Goal: Transaction & Acquisition: Purchase product/service

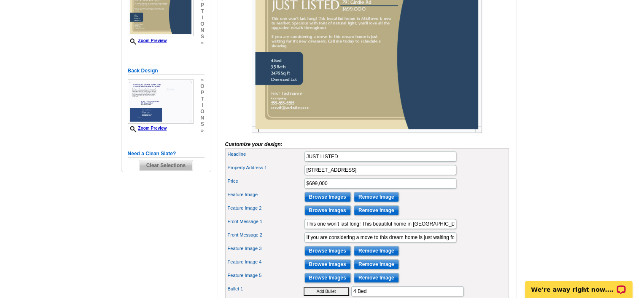
scroll to position [188, 0]
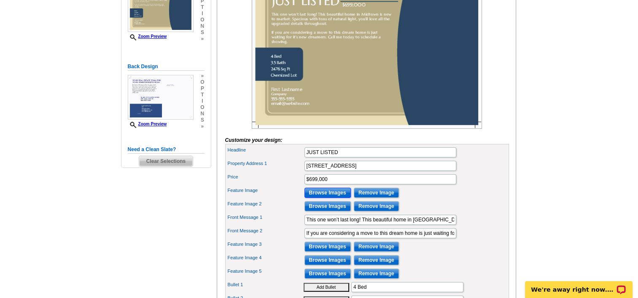
click at [324, 198] on input "Browse Images" at bounding box center [327, 193] width 46 height 10
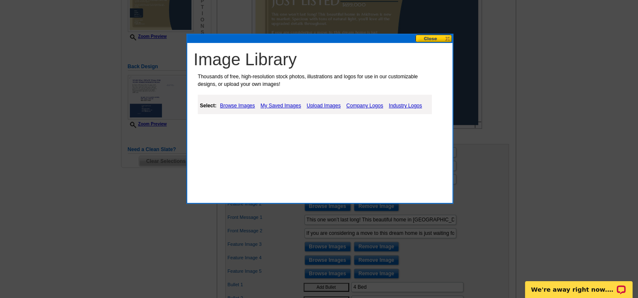
click at [318, 104] on link "Upload Images" at bounding box center [323, 106] width 38 height 10
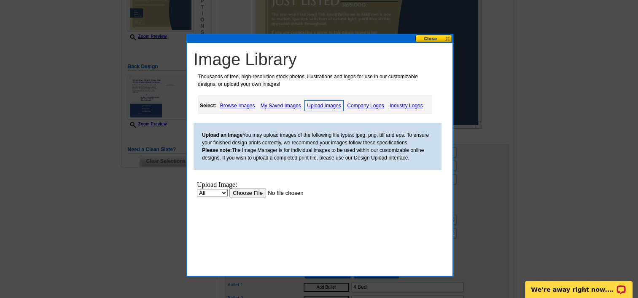
scroll to position [0, 0]
click at [242, 196] on input "file" at bounding box center [282, 193] width 107 height 9
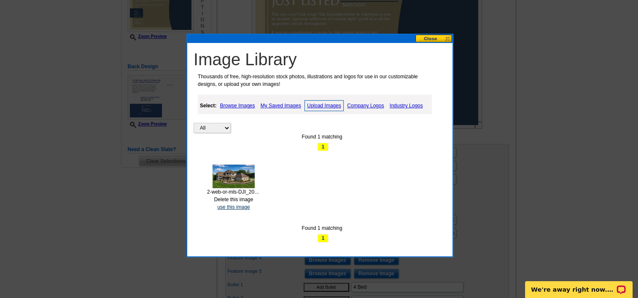
click at [237, 209] on link "use this image" at bounding box center [233, 207] width 32 height 6
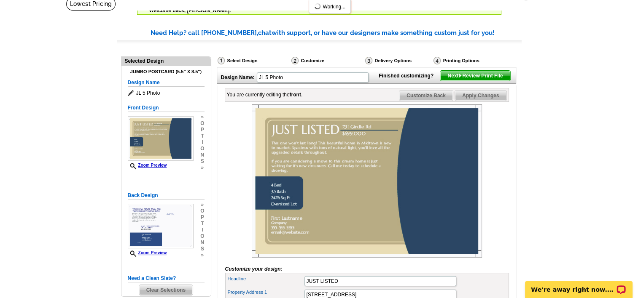
scroll to position [61, 0]
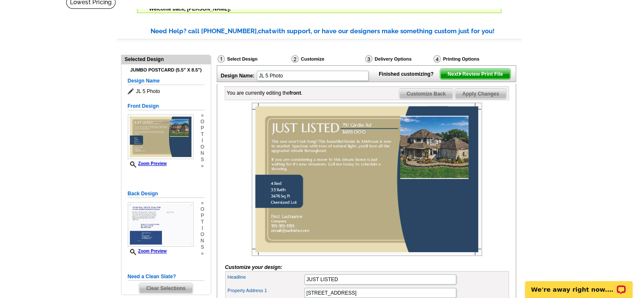
click at [444, 169] on img at bounding box center [367, 179] width 230 height 153
click at [440, 148] on img at bounding box center [367, 179] width 230 height 153
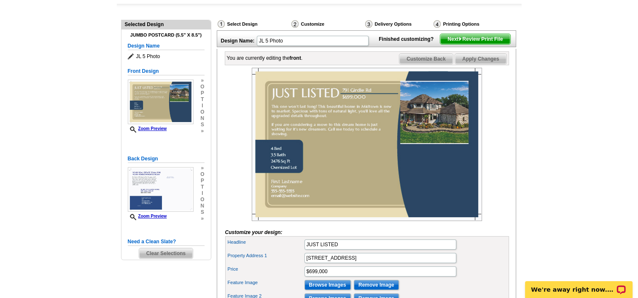
scroll to position [92, 0]
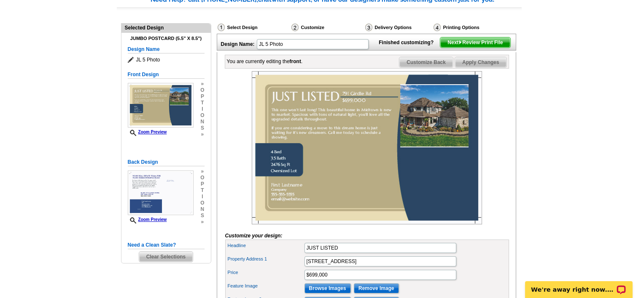
click at [421, 141] on img at bounding box center [367, 147] width 230 height 153
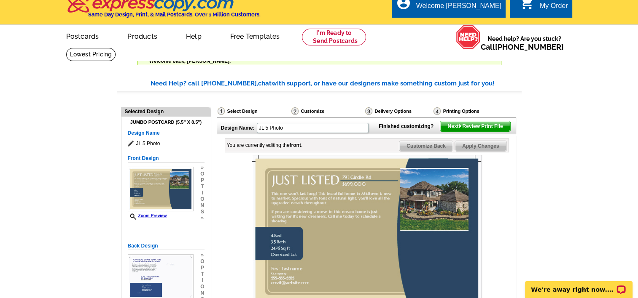
scroll to position [0, 0]
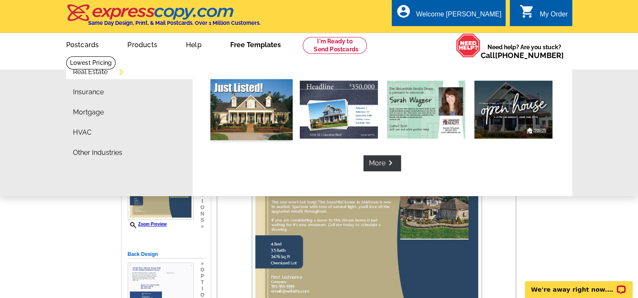
click at [243, 115] on img at bounding box center [251, 109] width 82 height 61
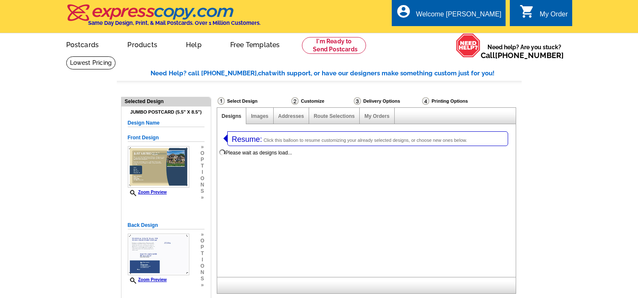
select select "1"
select select "2"
select select "785"
select select "788"
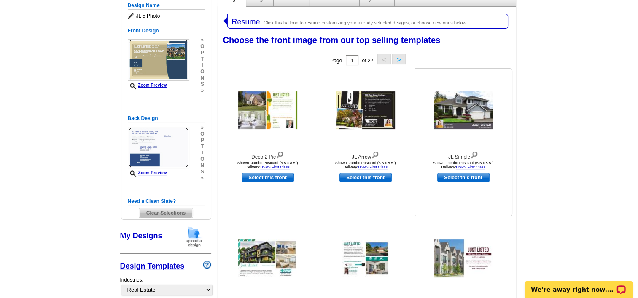
scroll to position [118, 0]
click at [463, 179] on link "Select this front" at bounding box center [463, 177] width 52 height 9
select select "back"
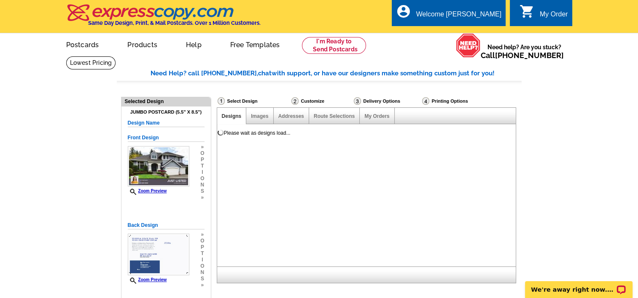
scroll to position [0, 0]
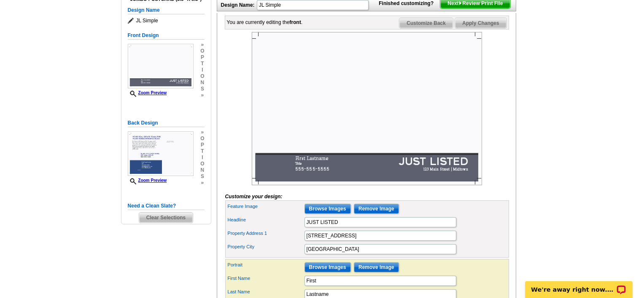
scroll to position [118, 0]
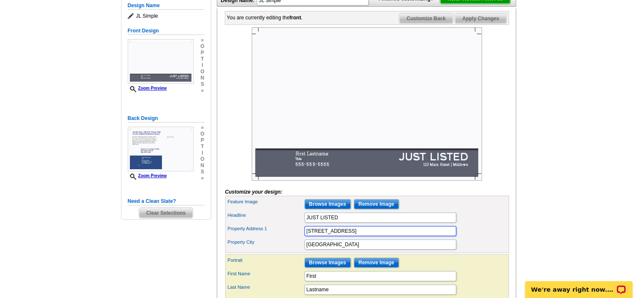
click at [351, 236] on input "[STREET_ADDRESS]" at bounding box center [380, 231] width 152 height 10
type input "[STREET_ADDRESS]"
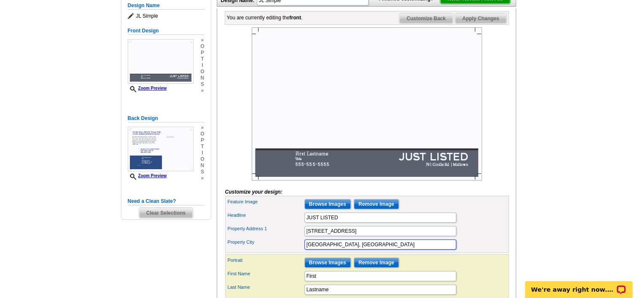
type input "[GEOGRAPHIC_DATA], [GEOGRAPHIC_DATA]"
click at [332, 209] on input "Browse Images" at bounding box center [327, 204] width 46 height 10
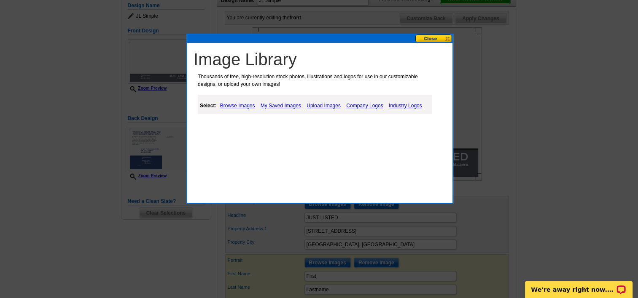
click at [283, 103] on link "My Saved Images" at bounding box center [280, 106] width 45 height 10
click at [286, 106] on link "My Saved Images" at bounding box center [280, 106] width 45 height 10
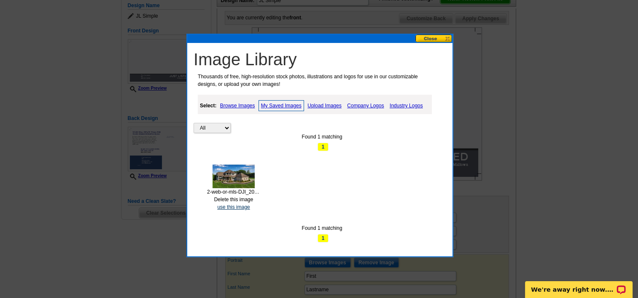
click at [238, 206] on link "use this image" at bounding box center [233, 207] width 32 height 6
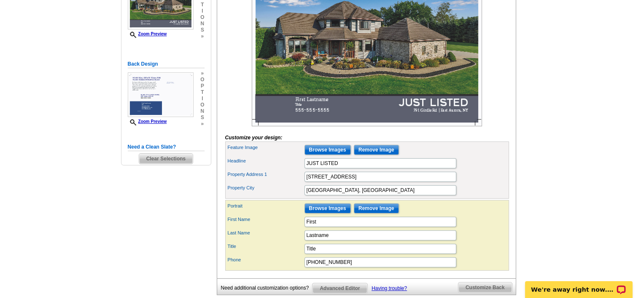
scroll to position [172, 0]
click at [373, 227] on input "First" at bounding box center [380, 222] width 152 height 10
type input "[PERSON_NAME]"
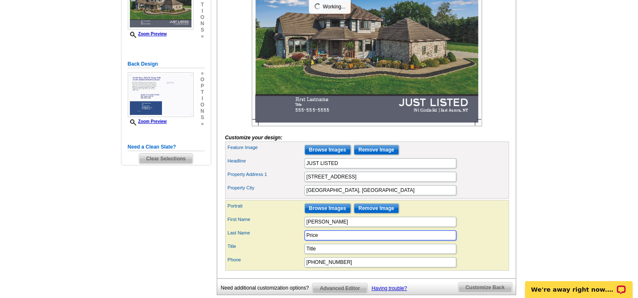
type input "Price"
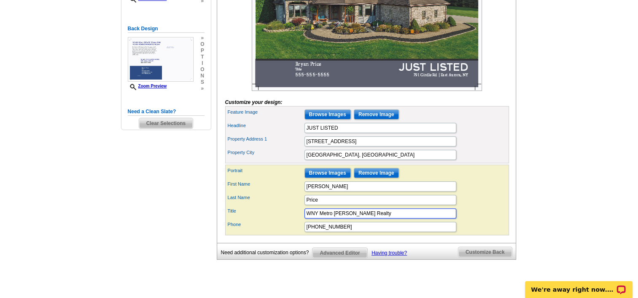
scroll to position [217, 0]
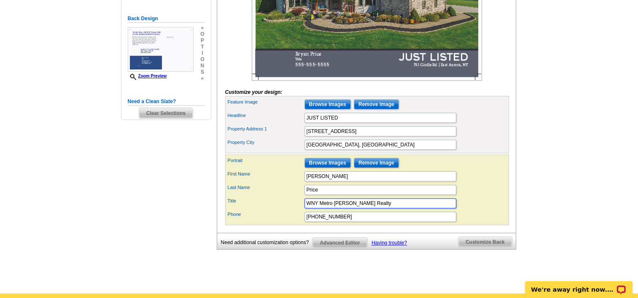
type input "WNY Metro Roberts Realty"
click at [373, 224] on div "Phone 555-555-5555" at bounding box center [367, 216] width 280 height 13
click at [373, 222] on input "555-555-5555" at bounding box center [380, 217] width 152 height 10
type input "5"
click at [322, 222] on input "7166981538" at bounding box center [380, 217] width 152 height 10
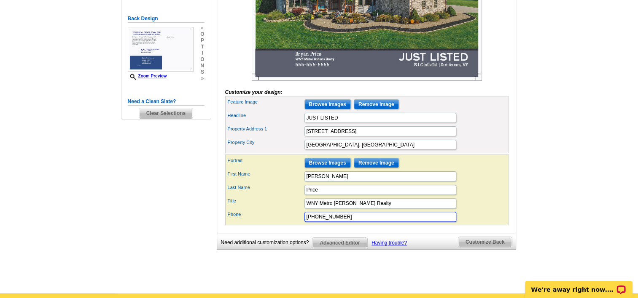
type input "[PHONE_NUMBER]"
click at [470, 152] on div "Property City East Aurora, NY" at bounding box center [367, 144] width 280 height 13
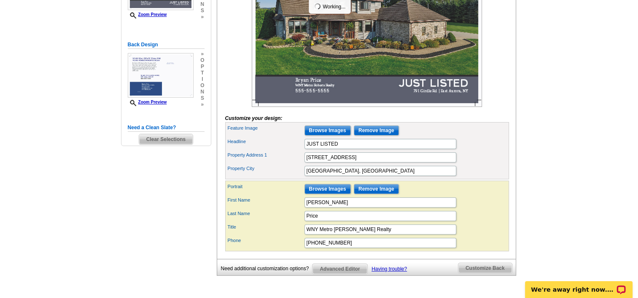
scroll to position [193, 0]
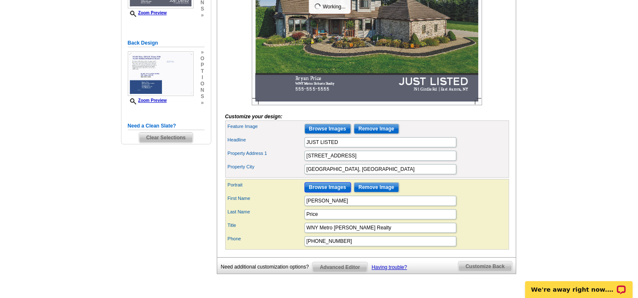
click at [338, 193] on input "Browse Images" at bounding box center [327, 187] width 46 height 10
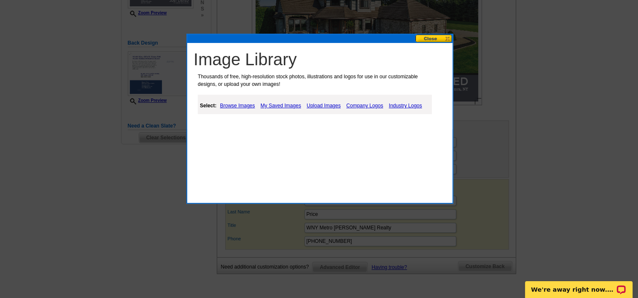
click at [311, 103] on link "Upload Images" at bounding box center [323, 106] width 38 height 10
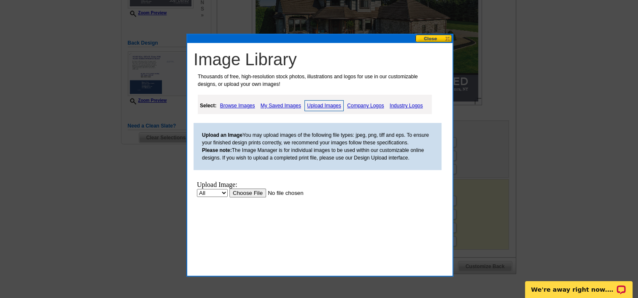
scroll to position [0, 0]
click at [256, 191] on input "file" at bounding box center [282, 193] width 107 height 9
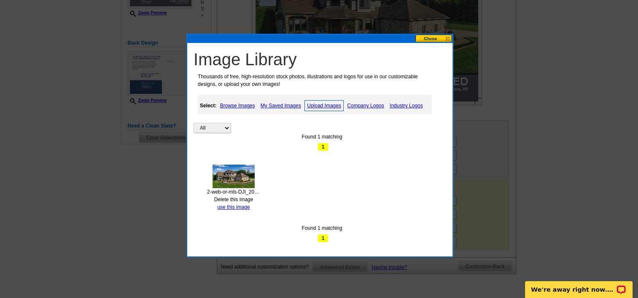
click at [538, 131] on div at bounding box center [319, 52] width 638 height 491
click at [328, 109] on link "Upload Images" at bounding box center [323, 105] width 39 height 11
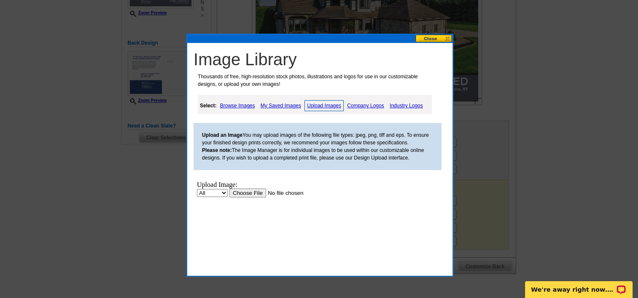
click at [244, 194] on input "file" at bounding box center [282, 193] width 107 height 9
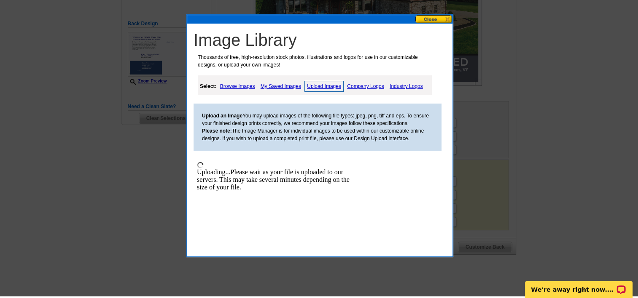
scroll to position [205, 0]
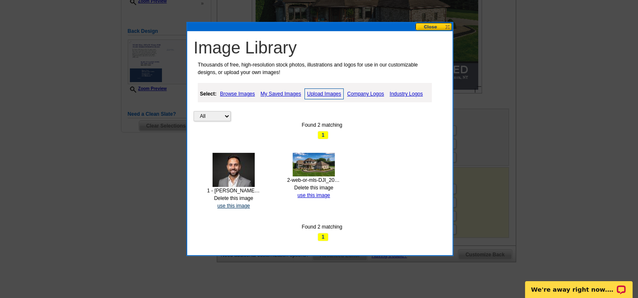
click at [239, 206] on link "use this image" at bounding box center [233, 206] width 32 height 6
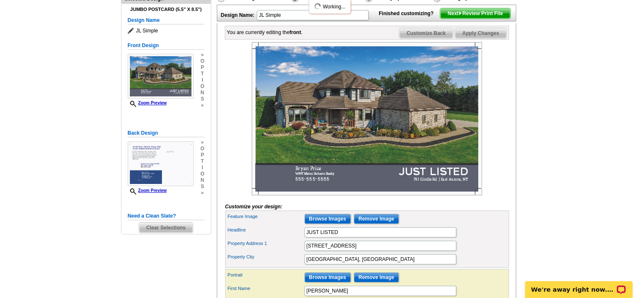
scroll to position [102, 0]
click at [428, 39] on span "Customize Back" at bounding box center [426, 34] width 54 height 10
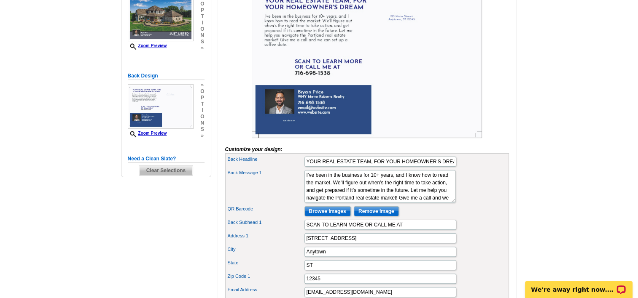
scroll to position [160, 0]
click at [443, 167] on input "YOUR REAL ESTATE TEAM, FOR YOUR HOMEOWNER'S DREAM" at bounding box center [380, 162] width 152 height 10
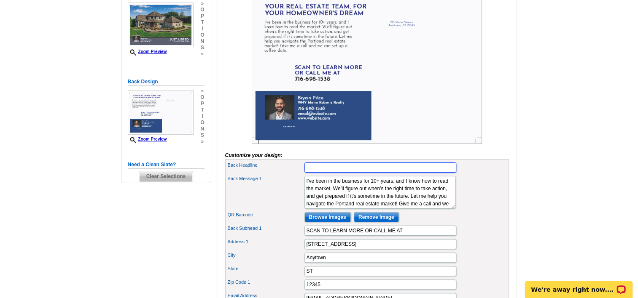
scroll to position [153, 0]
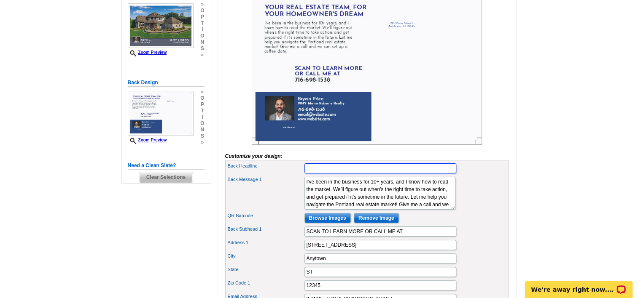
type input "i"
type input "''I'll Make Sure the PRICE is Right!''"
click at [418, 210] on textarea "I’ve been in the business for 10+ years, and I know how to read the market. We’…" at bounding box center [379, 193] width 151 height 33
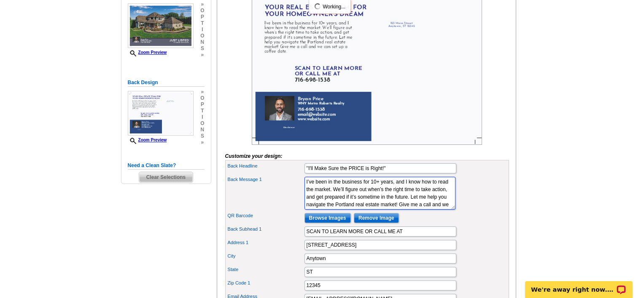
click at [418, 210] on textarea "I’ve been in the business for 10+ years, and I know how to read the market. We’…" at bounding box center [379, 193] width 151 height 33
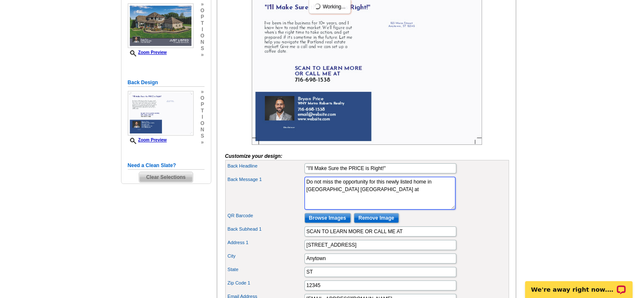
click at [418, 210] on textarea "I’ve been in the business for 10+ years, and I know how to read the market. We’…" at bounding box center [379, 193] width 151 height 33
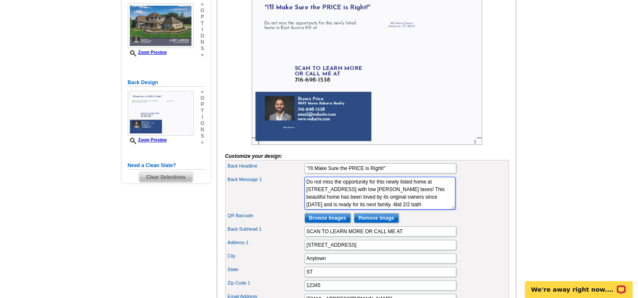
click at [389, 210] on textarea "I’ve been in the business for 10+ years, and I know how to read the market. We’…" at bounding box center [379, 193] width 151 height 33
click at [394, 210] on textarea "I’ve been in the business for 10+ years, and I know how to read the market. We’…" at bounding box center [379, 193] width 151 height 33
click at [418, 210] on textarea "I’ve been in the business for 10+ years, and I know how to read the market. We’…" at bounding box center [379, 193] width 151 height 33
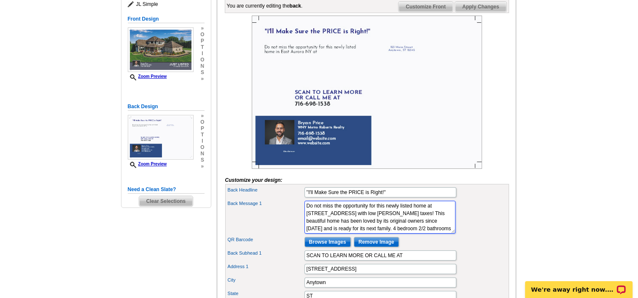
scroll to position [129, 0]
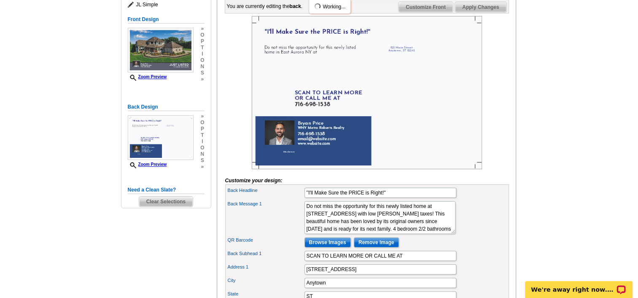
click at [484, 169] on div at bounding box center [367, 92] width 284 height 153
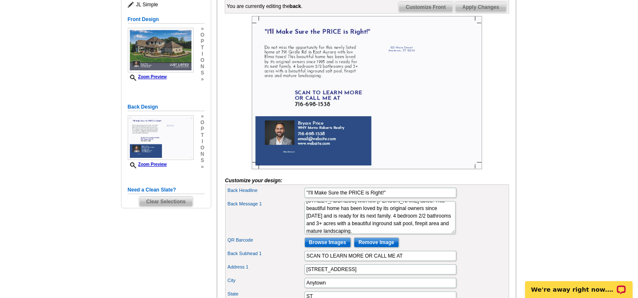
scroll to position [15, 0]
click at [348, 234] on textarea "I’ve been in the business for 10+ years, and I know how to read the market. We’…" at bounding box center [379, 217] width 151 height 33
type textarea "Do not miss the opportunity for this newly listed home at 791 Girdle Rd in East…"
click at [466, 224] on div "Back Message 1 I’ve been in the business for 10+ years, and I know how to read …" at bounding box center [367, 218] width 280 height 36
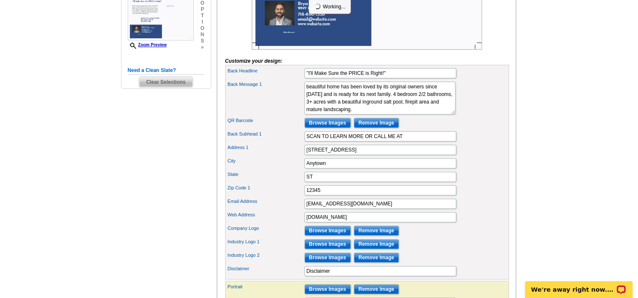
scroll to position [250, 0]
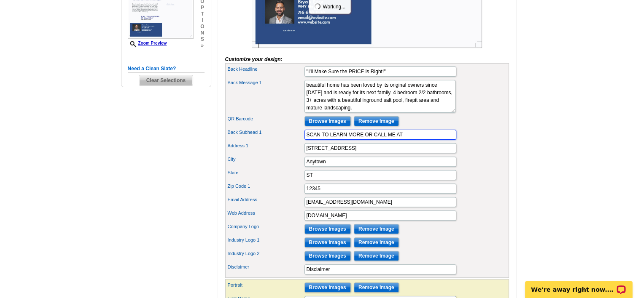
click at [417, 140] on input "SCAN TO LEARN MORE OR CALL ME AT" at bounding box center [380, 135] width 152 height 10
click at [381, 153] on input "123 Main Street" at bounding box center [380, 148] width 152 height 10
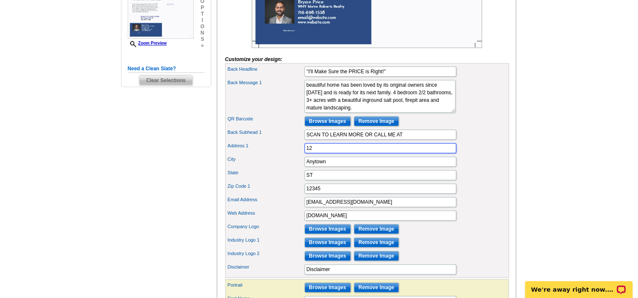
type input "1"
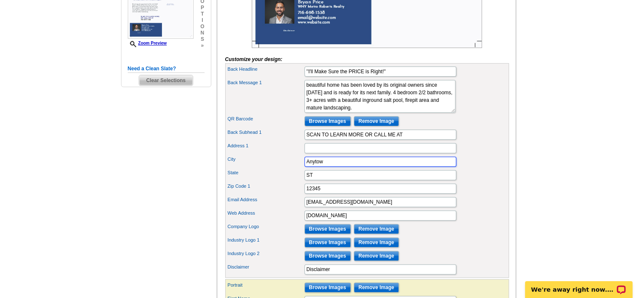
click at [372, 167] on input "Anytow" at bounding box center [380, 162] width 152 height 10
type input "A"
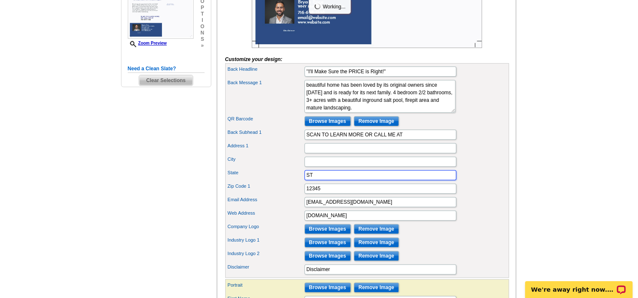
click at [367, 180] on input "ST" at bounding box center [380, 175] width 152 height 10
type input "S"
click at [367, 180] on input "S" at bounding box center [380, 175] width 152 height 10
click at [362, 194] on input "12345" at bounding box center [380, 189] width 152 height 10
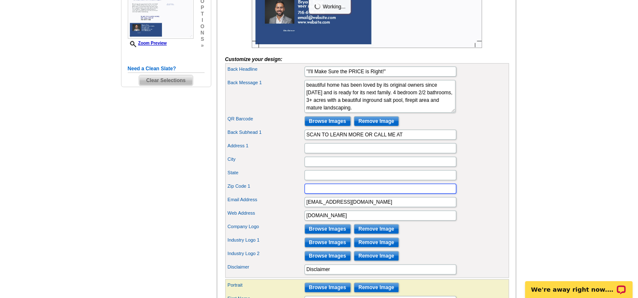
click at [362, 194] on input "Zip Code 1" at bounding box center [380, 189] width 152 height 10
click at [316, 207] on input "email@website.com" at bounding box center [380, 202] width 152 height 10
type input "[EMAIL_ADDRESS][DOMAIN_NAME]"
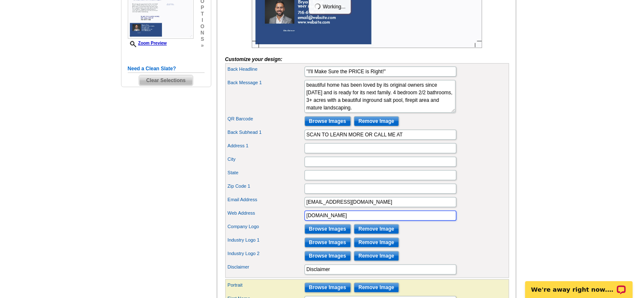
click at [365, 221] on input "www.website.com" at bounding box center [380, 216] width 152 height 10
type input "w"
click at [502, 128] on div "QR Barcode Browse Images Remove Image" at bounding box center [367, 121] width 280 height 13
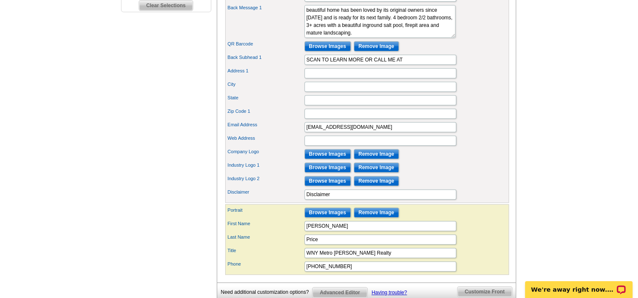
scroll to position [326, 0]
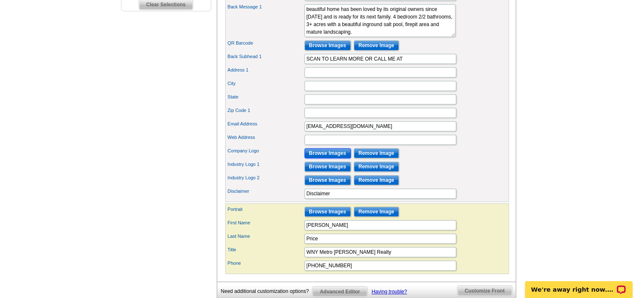
click at [323, 158] on input "Browse Images" at bounding box center [327, 153] width 46 height 10
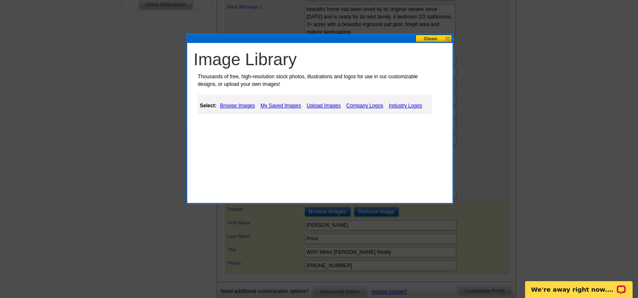
click at [359, 103] on link "Company Logos" at bounding box center [364, 106] width 41 height 10
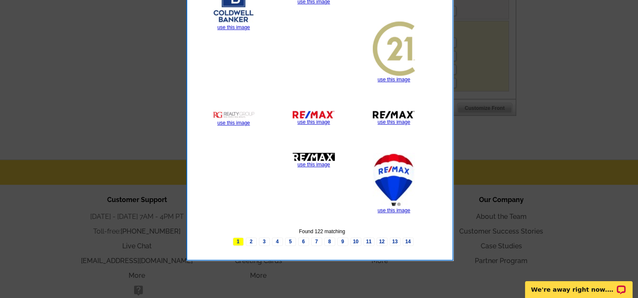
scroll to position [509, 0]
click at [250, 239] on link "2" at bounding box center [251, 242] width 11 height 8
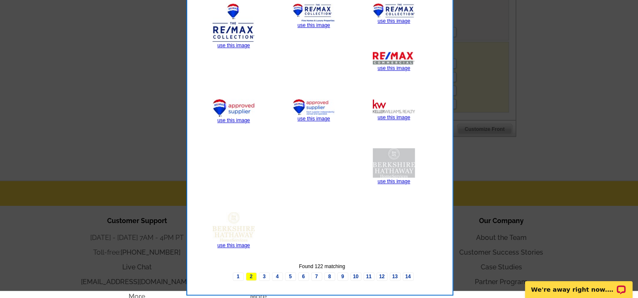
scroll to position [498, 0]
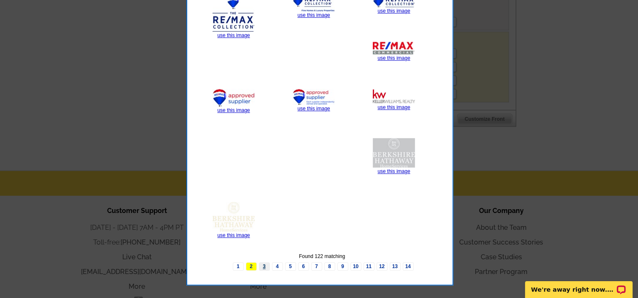
click at [263, 268] on link "3" at bounding box center [264, 267] width 11 height 8
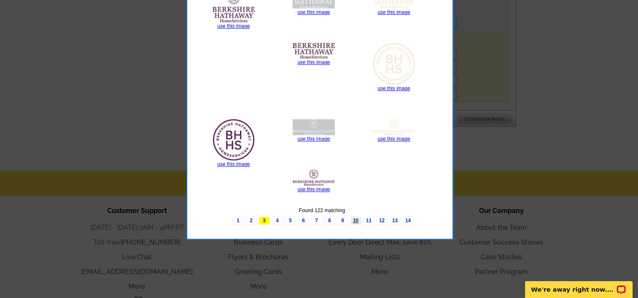
click at [356, 222] on link "10" at bounding box center [355, 221] width 11 height 8
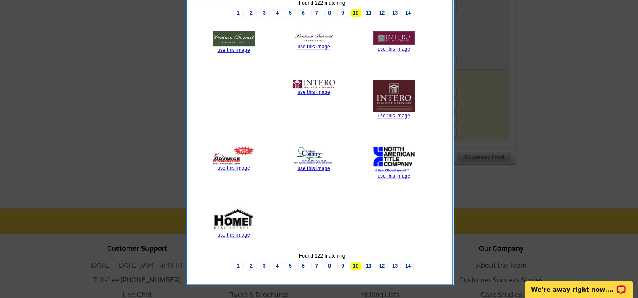
scroll to position [473, 0]
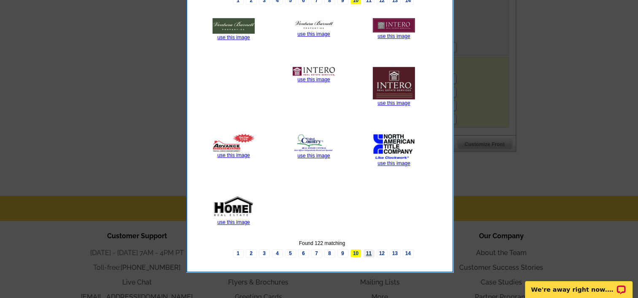
click at [369, 253] on link "11" at bounding box center [368, 253] width 11 height 8
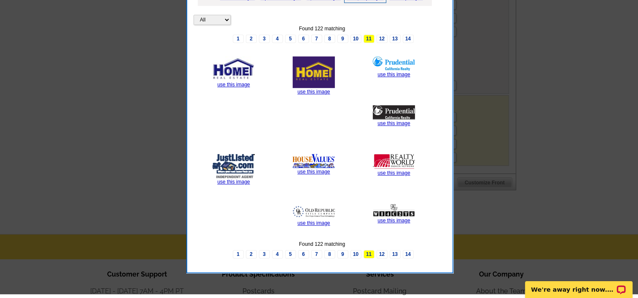
scroll to position [437, 0]
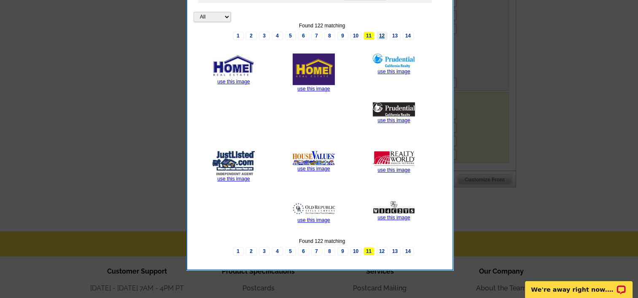
click at [379, 34] on link "12" at bounding box center [381, 36] width 11 height 8
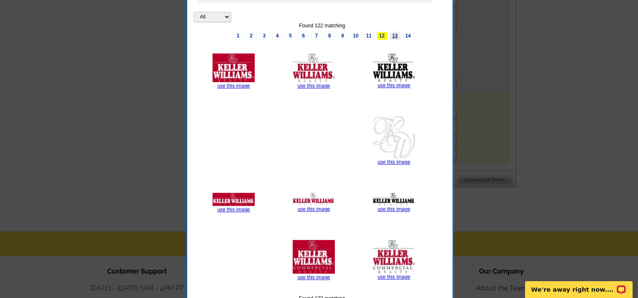
click at [390, 35] on link "13" at bounding box center [394, 36] width 11 height 8
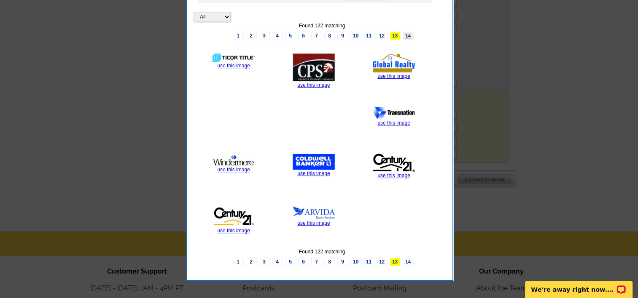
click at [403, 34] on link "14" at bounding box center [407, 36] width 11 height 8
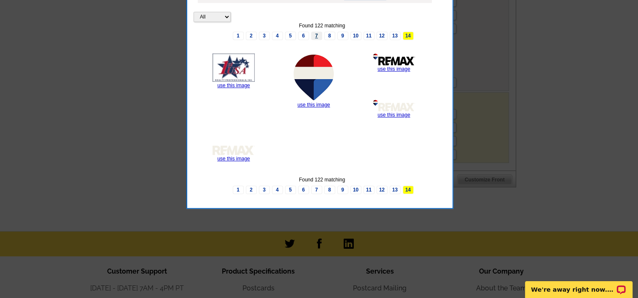
click at [318, 37] on link "7" at bounding box center [316, 36] width 11 height 8
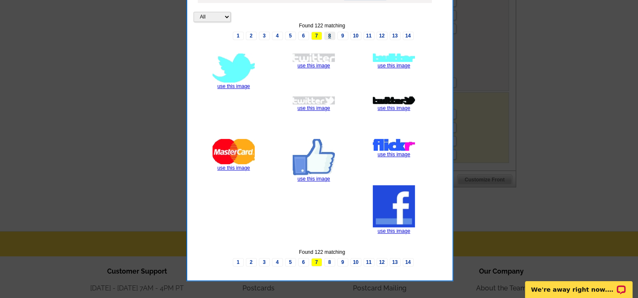
click at [326, 37] on link "8" at bounding box center [329, 36] width 11 height 8
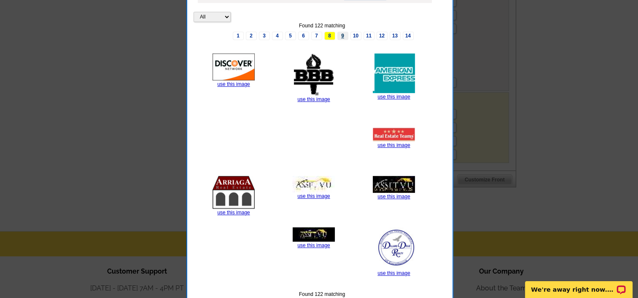
click at [342, 34] on link "9" at bounding box center [342, 36] width 11 height 8
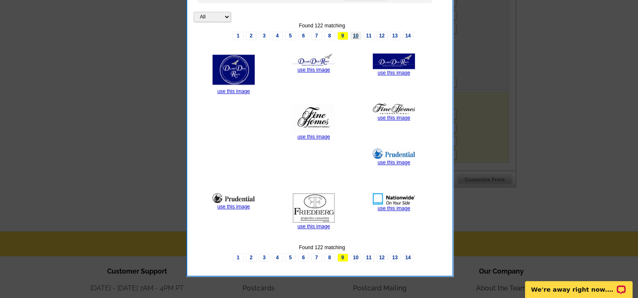
click at [352, 34] on link "10" at bounding box center [355, 36] width 11 height 8
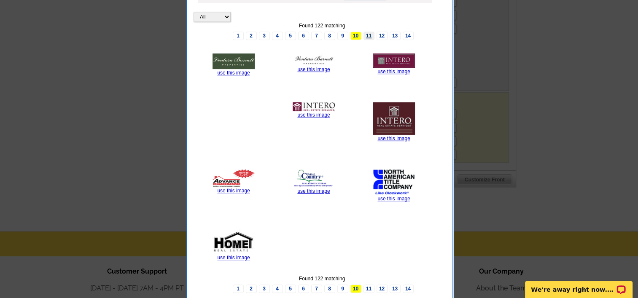
click at [365, 35] on link "11" at bounding box center [368, 36] width 11 height 8
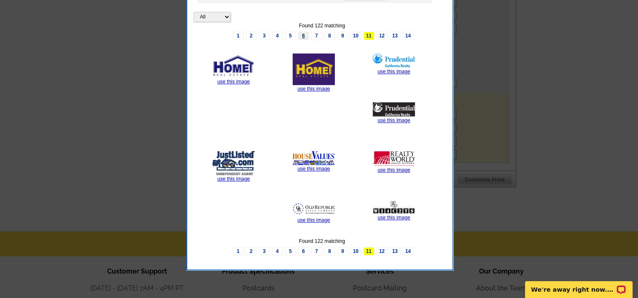
click at [300, 36] on link "6" at bounding box center [303, 36] width 11 height 8
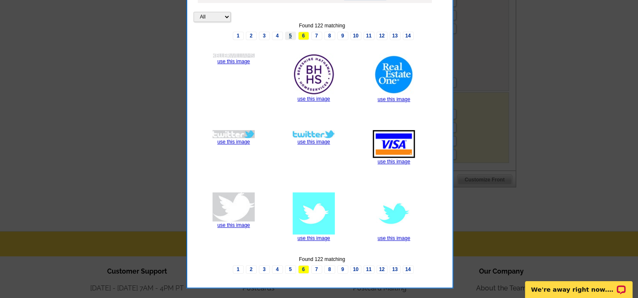
click at [293, 36] on link "5" at bounding box center [290, 36] width 11 height 8
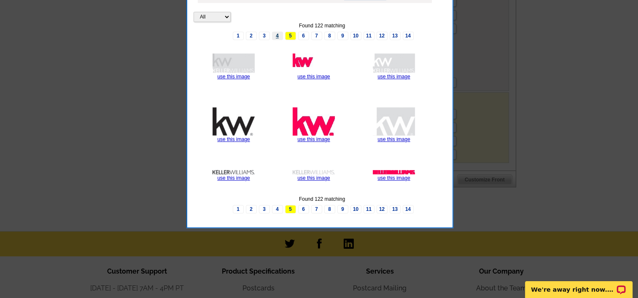
click at [280, 36] on link "4" at bounding box center [277, 36] width 11 height 8
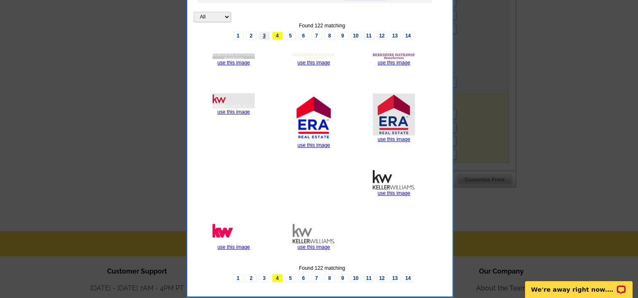
click at [266, 37] on link "3" at bounding box center [264, 36] width 11 height 8
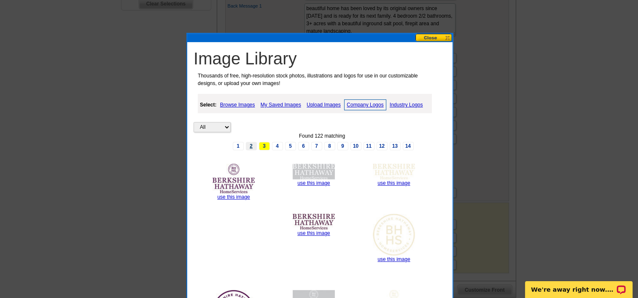
scroll to position [327, 0]
click at [400, 103] on link "Industry Logos" at bounding box center [406, 105] width 38 height 10
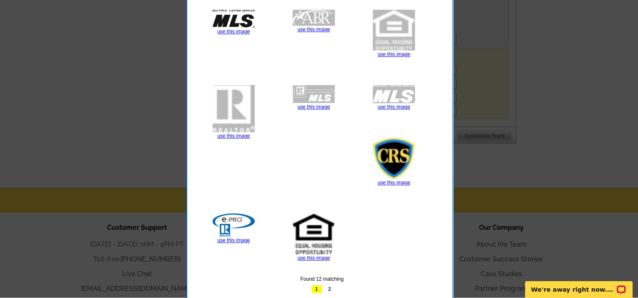
scroll to position [482, 0]
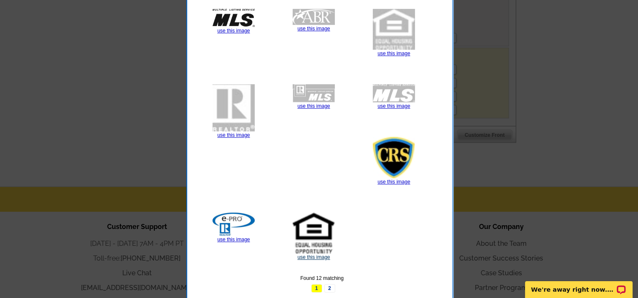
click at [320, 257] on link "use this image" at bounding box center [313, 258] width 32 height 6
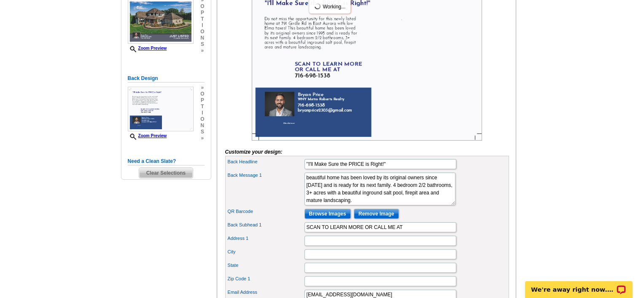
scroll to position [156, 0]
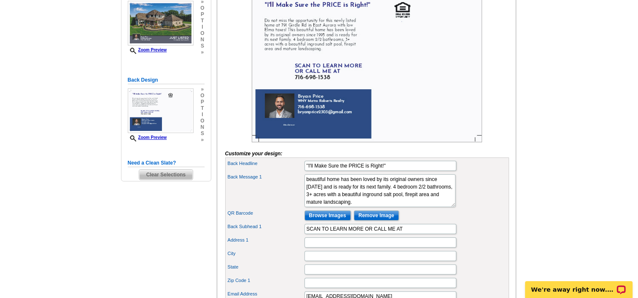
click at [403, 27] on img at bounding box center [367, 65] width 230 height 153
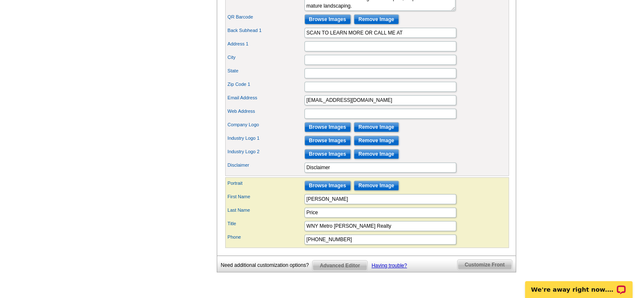
scroll to position [349, 0]
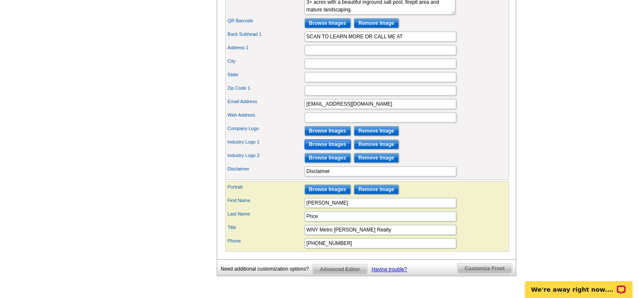
click at [316, 150] on input "Browse Images" at bounding box center [327, 144] width 46 height 10
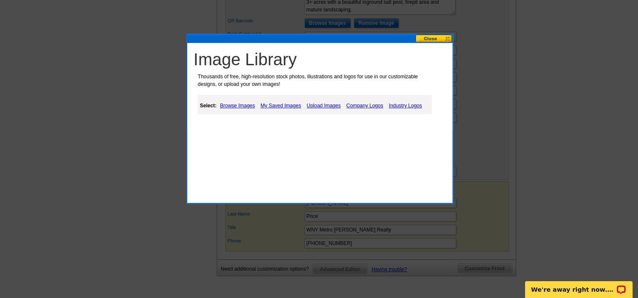
click at [406, 104] on link "Industry Logos" at bounding box center [405, 106] width 38 height 10
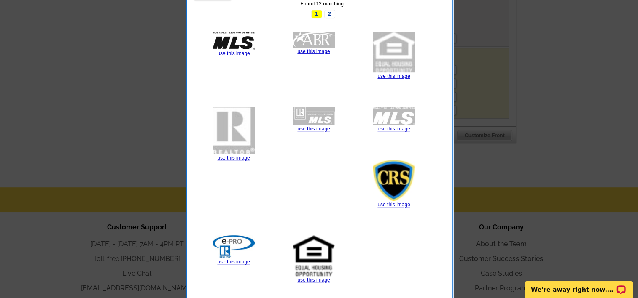
scroll to position [482, 0]
click at [240, 157] on link "use this image" at bounding box center [233, 158] width 32 height 6
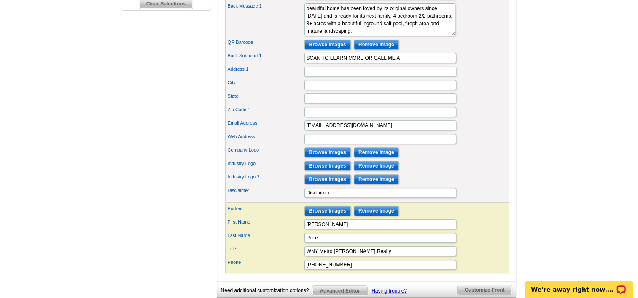
scroll to position [328, 0]
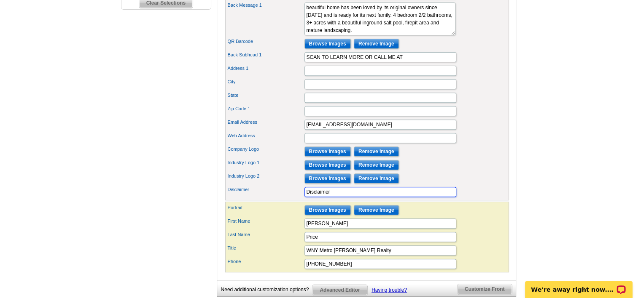
click at [335, 197] on input "Disclaimer" at bounding box center [380, 192] width 152 height 10
type input "D"
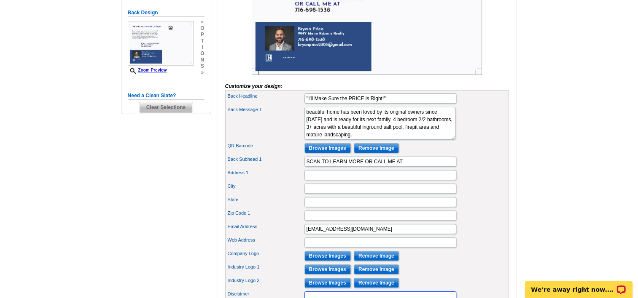
scroll to position [223, 0]
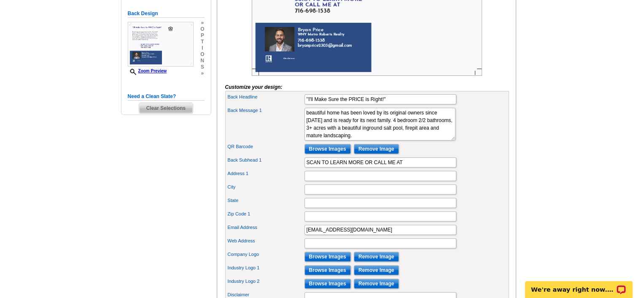
click at [480, 183] on div "Address 1" at bounding box center [367, 175] width 280 height 13
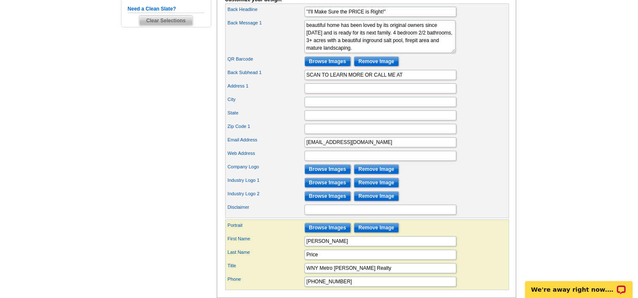
scroll to position [312, 0]
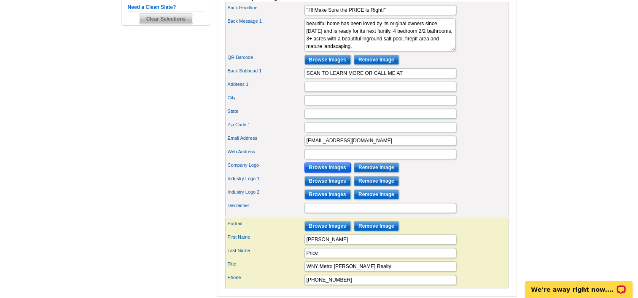
click at [333, 173] on input "Browse Images" at bounding box center [327, 168] width 46 height 10
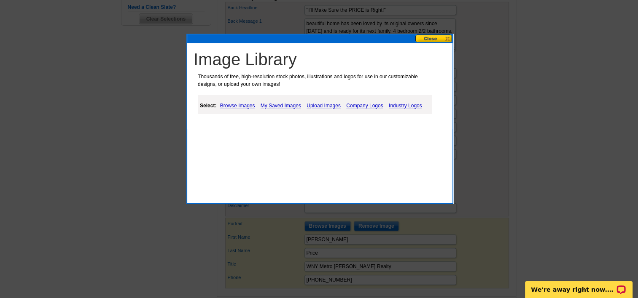
click at [330, 105] on link "Upload Images" at bounding box center [323, 106] width 38 height 10
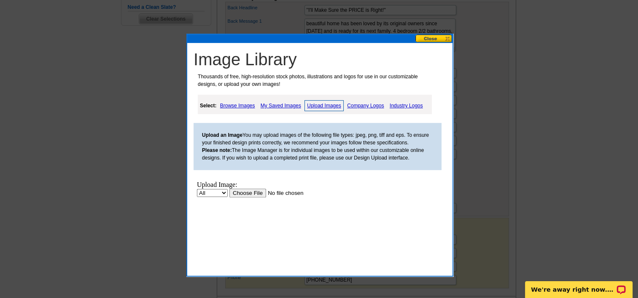
scroll to position [0, 0]
click at [256, 193] on input "file" at bounding box center [282, 193] width 107 height 9
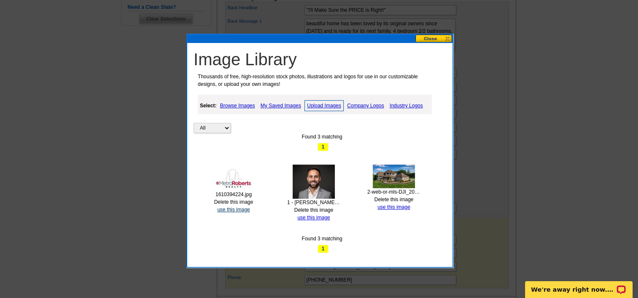
click at [238, 207] on link "use this image" at bounding box center [233, 210] width 32 height 6
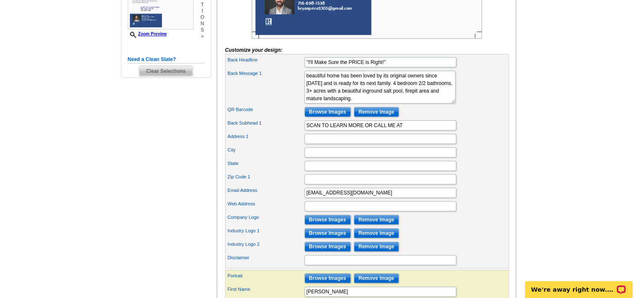
scroll to position [267, 0]
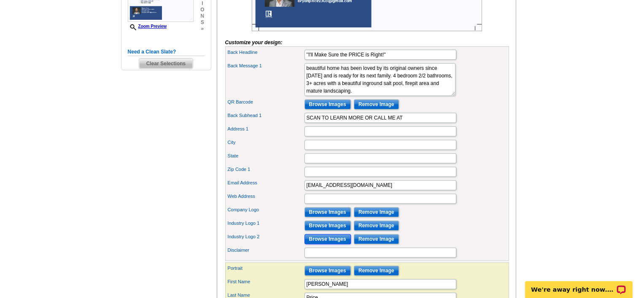
click at [327, 244] on input "Browse Images" at bounding box center [327, 239] width 46 height 10
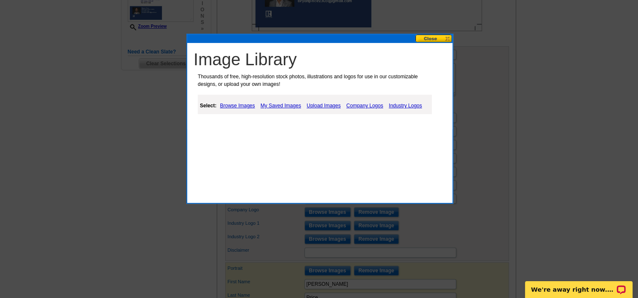
click at [407, 105] on link "Industry Logos" at bounding box center [405, 106] width 38 height 10
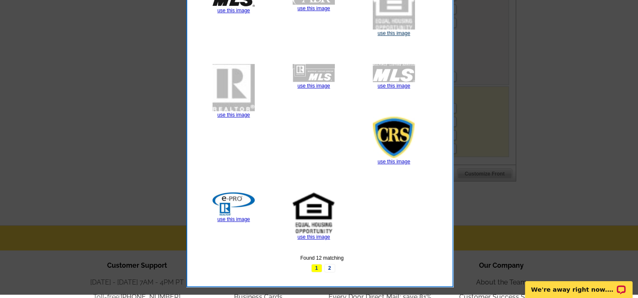
scroll to position [443, 0]
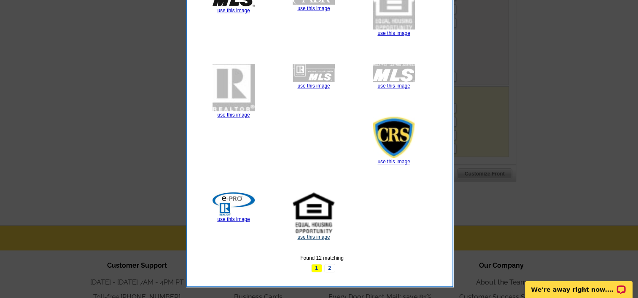
click at [316, 234] on link "use this image" at bounding box center [313, 237] width 32 height 6
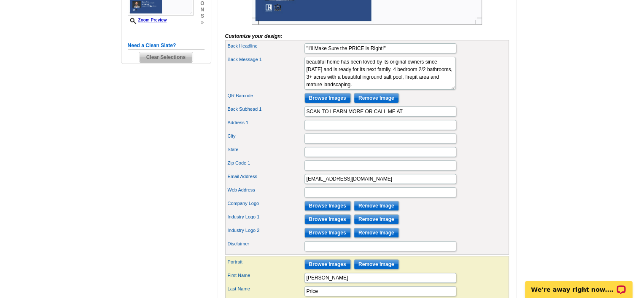
scroll to position [274, 0]
click at [385, 116] on input "SCAN TO LEARN MORE OR CALL ME AT" at bounding box center [380, 111] width 152 height 10
type input "SCAN TO LEARN MORE OR CALL/TEXT ME AT"
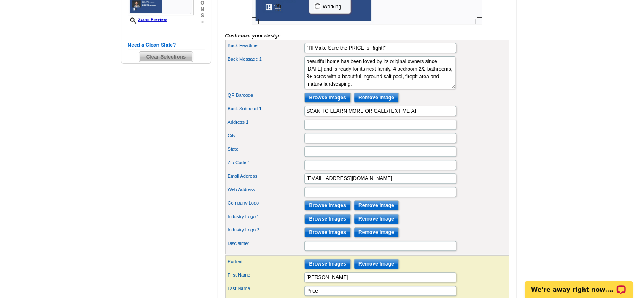
click at [494, 118] on div "Back Subhead 1 SCAN TO LEARN MORE OR CALL/TEXT ME AT" at bounding box center [367, 111] width 280 height 13
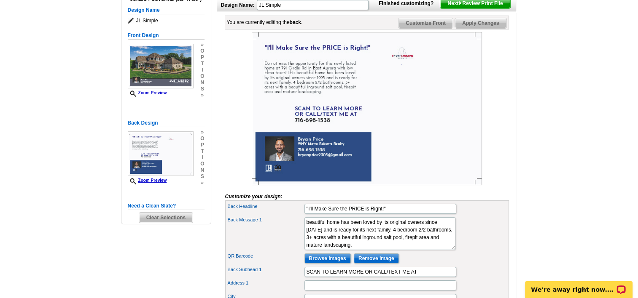
scroll to position [113, 0]
click at [488, 9] on span "Next Review Print File" at bounding box center [475, 4] width 70 height 10
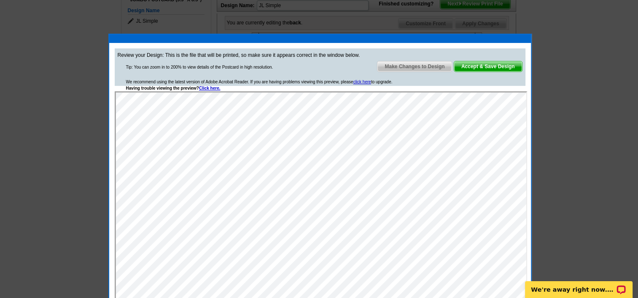
scroll to position [0, 0]
click at [478, 69] on span "Accept & Save Design" at bounding box center [488, 67] width 68 height 10
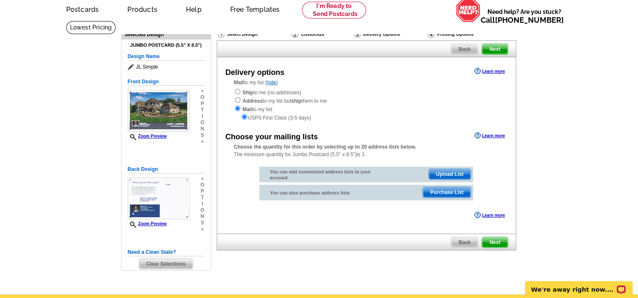
scroll to position [36, 0]
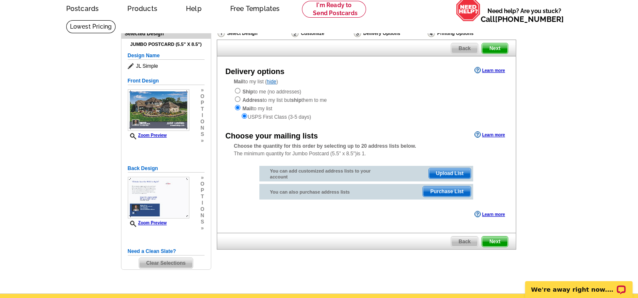
click at [453, 189] on span "Purchase List" at bounding box center [447, 192] width 48 height 10
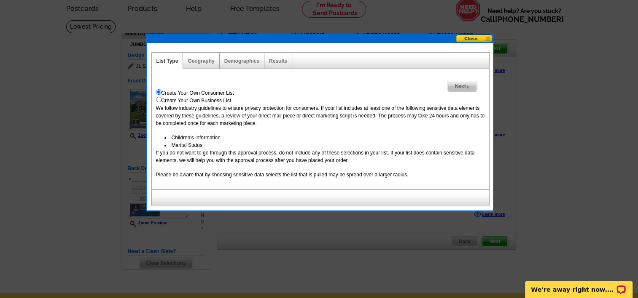
click at [204, 56] on div "Geography" at bounding box center [201, 61] width 36 height 16
click at [207, 59] on link "Geography" at bounding box center [201, 61] width 27 height 6
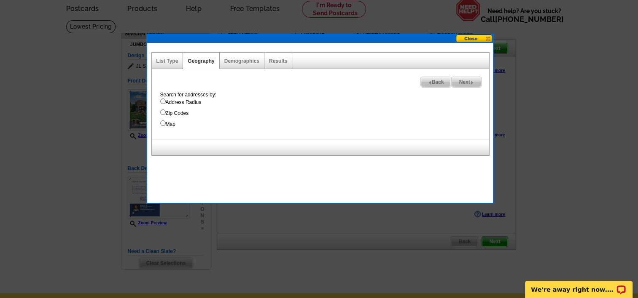
click at [162, 123] on input "Map" at bounding box center [162, 123] width 5 height 5
radio input "true"
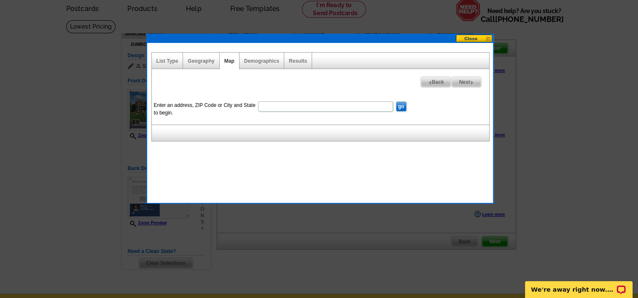
click at [290, 108] on input "Enter an address, ZIP Code or City and State to begin." at bounding box center [325, 107] width 135 height 10
type input "791 girdle rd"
click at [403, 105] on input "go" at bounding box center [401, 107] width 11 height 10
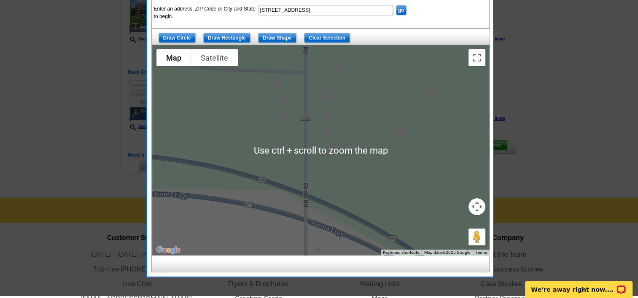
scroll to position [131, 0]
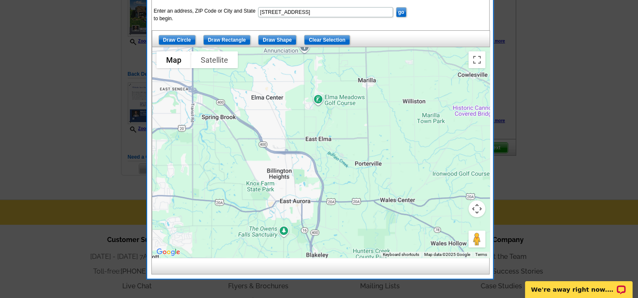
drag, startPoint x: 364, startPoint y: 191, endPoint x: 345, endPoint y: 160, distance: 36.9
click at [345, 160] on div at bounding box center [320, 152] width 337 height 211
click at [280, 36] on input "Draw Shape" at bounding box center [277, 40] width 38 height 10
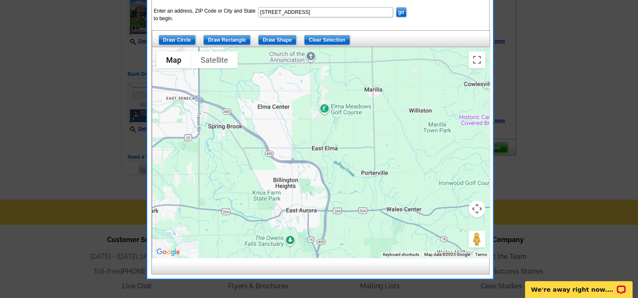
drag, startPoint x: 374, startPoint y: 52, endPoint x: 379, endPoint y: 61, distance: 10.6
click at [379, 61] on div at bounding box center [320, 152] width 337 height 211
click at [275, 42] on input "Draw Shape" at bounding box center [277, 40] width 38 height 10
click at [226, 42] on input "Draw Rectangle" at bounding box center [226, 40] width 47 height 10
click at [267, 78] on div at bounding box center [320, 152] width 337 height 211
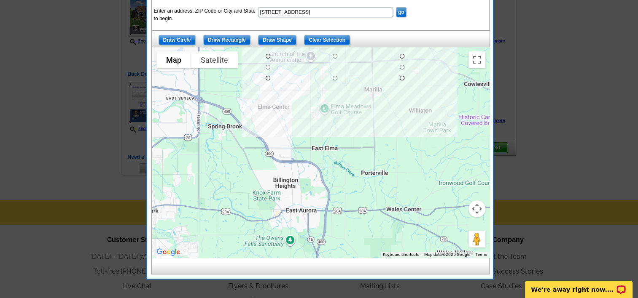
click at [401, 56] on div at bounding box center [320, 152] width 337 height 211
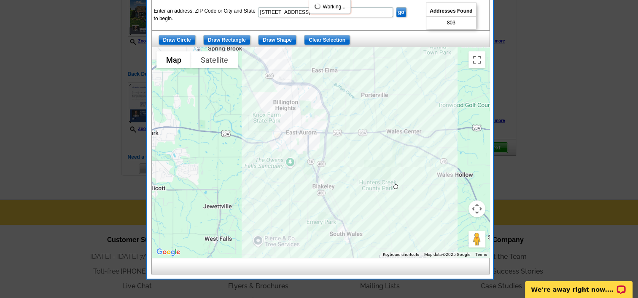
drag, startPoint x: 403, startPoint y: 80, endPoint x: 397, endPoint y: 190, distance: 109.8
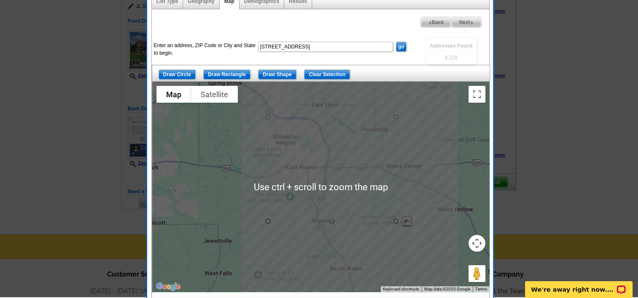
scroll to position [95, 0]
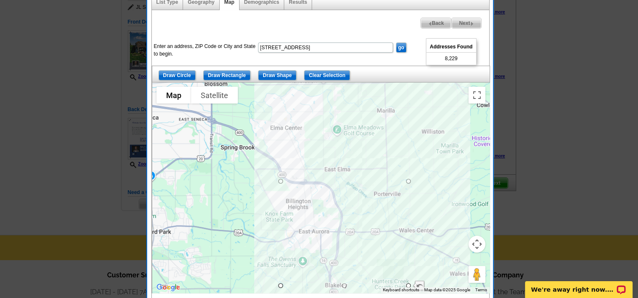
drag, startPoint x: 420, startPoint y: 119, endPoint x: 432, endPoint y: 185, distance: 67.8
click at [432, 185] on div at bounding box center [320, 188] width 337 height 211
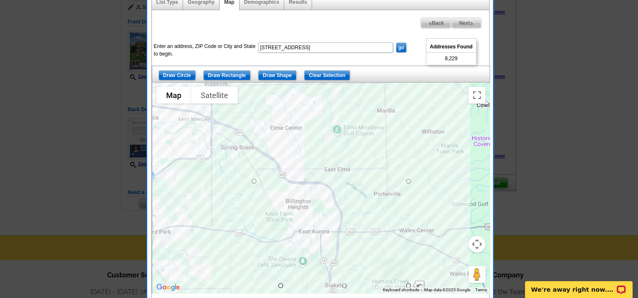
drag, startPoint x: 277, startPoint y: 180, endPoint x: 249, endPoint y: 180, distance: 28.2
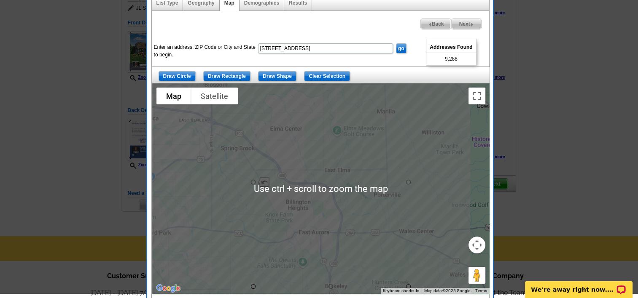
scroll to position [83, 0]
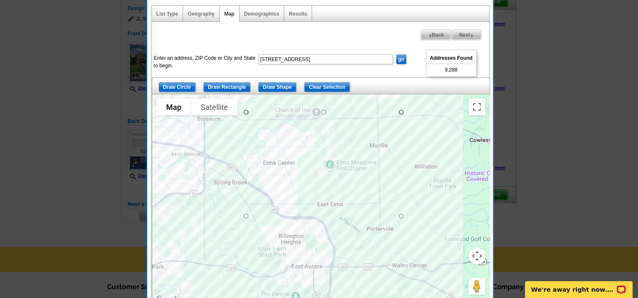
drag, startPoint x: 421, startPoint y: 155, endPoint x: 424, endPoint y: 134, distance: 21.3
click at [424, 134] on div at bounding box center [320, 199] width 337 height 211
drag, startPoint x: 325, startPoint y: 111, endPoint x: 336, endPoint y: 149, distance: 39.0
drag, startPoint x: 400, startPoint y: 232, endPoint x: 384, endPoint y: 231, distance: 16.5
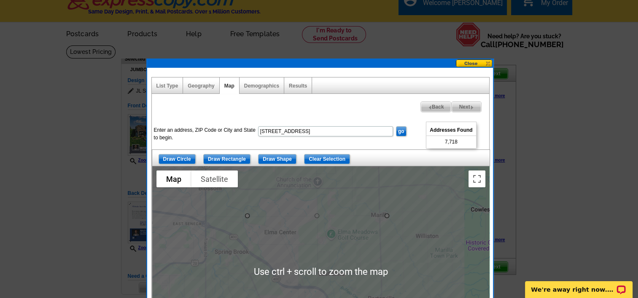
scroll to position [10, 0]
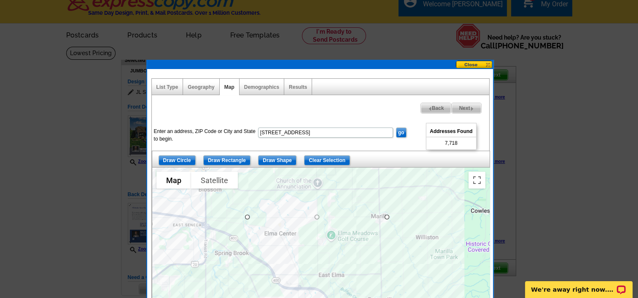
click at [470, 110] on img at bounding box center [472, 109] width 4 height 4
select select
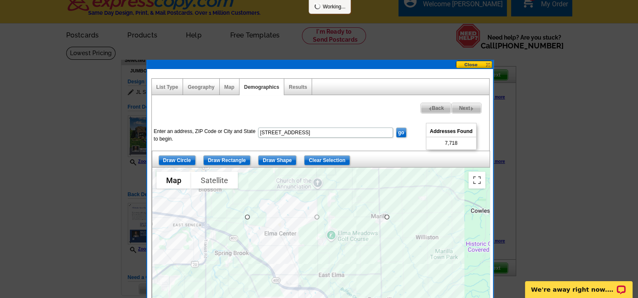
select select
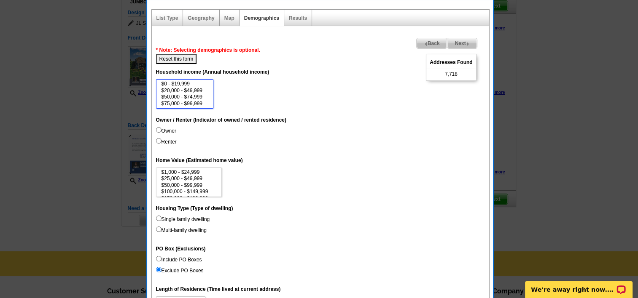
scroll to position [17, 0]
click at [209, 99] on select "$0 - $19,999 $20,000 - $49,999 $50,000 - $74,999 $75,000 - $99,999 $100,000 - $…" at bounding box center [185, 94] width 58 height 30
select select "150000-199999"
click at [202, 98] on option "$150,000 - $199,999" at bounding box center [185, 100] width 48 height 6
click at [158, 129] on input "Owner" at bounding box center [158, 129] width 5 height 5
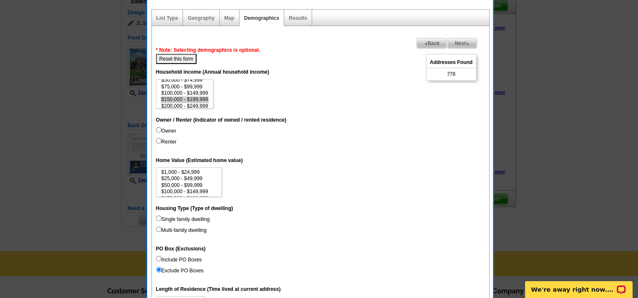
radio input "true"
select select "300000-499999"
click at [200, 178] on option "$300,000 - $499,999" at bounding box center [189, 177] width 57 height 6
click at [160, 217] on input "Single family dwelling" at bounding box center [158, 218] width 5 height 5
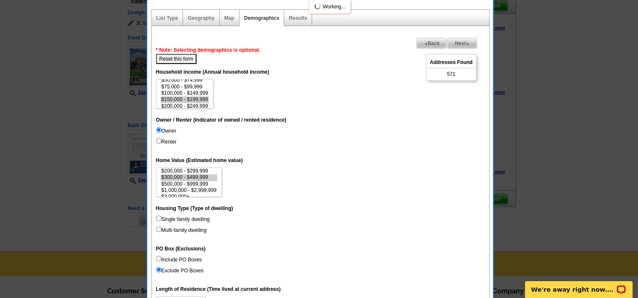
radio input "true"
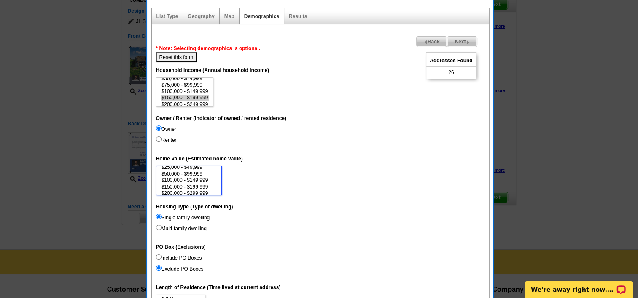
scroll to position [17, 0]
click at [204, 187] on option "$200,000 - $299,999" at bounding box center [189, 186] width 57 height 6
select select "500000-999999"
click at [202, 175] on option "$500,000 - $999,999" at bounding box center [189, 177] width 57 height 6
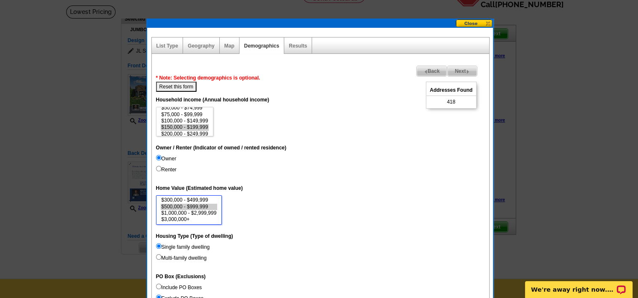
scroll to position [47, 0]
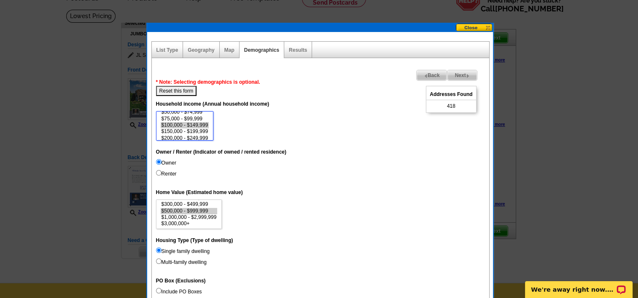
click at [201, 124] on option "$100,000 - $149,999" at bounding box center [185, 125] width 48 height 6
select select "150000-199999"
click at [201, 131] on option "$150,000 - $199,999" at bounding box center [185, 132] width 48 height 6
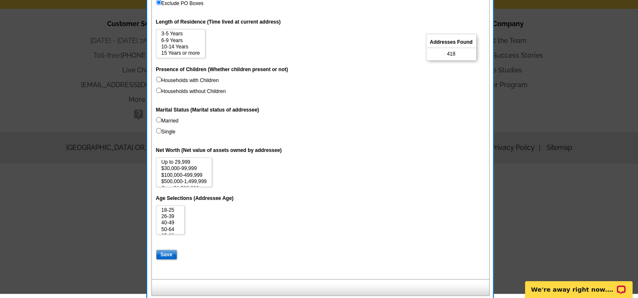
scroll to position [349, 0]
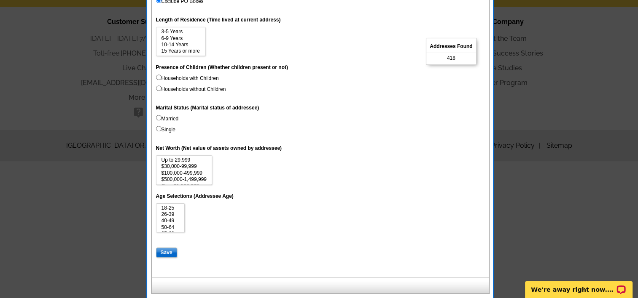
click at [157, 76] on input "Households with Children" at bounding box center [158, 77] width 5 height 5
radio input "true"
click at [167, 250] on input "Save" at bounding box center [166, 253] width 21 height 10
select select
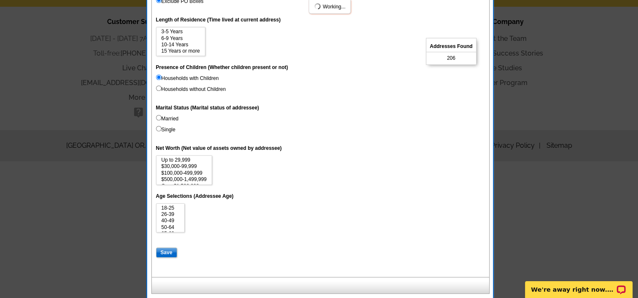
select select
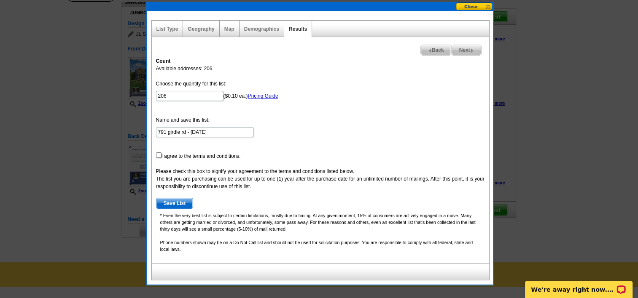
scroll to position [70, 0]
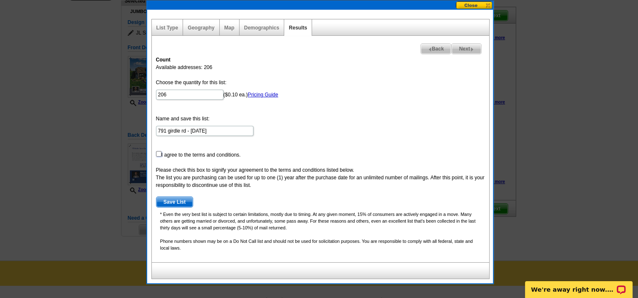
click at [158, 153] on input "checkbox" at bounding box center [158, 153] width 5 height 5
checkbox input "true"
click at [246, 30] on link "Demographics" at bounding box center [261, 28] width 35 height 6
select select
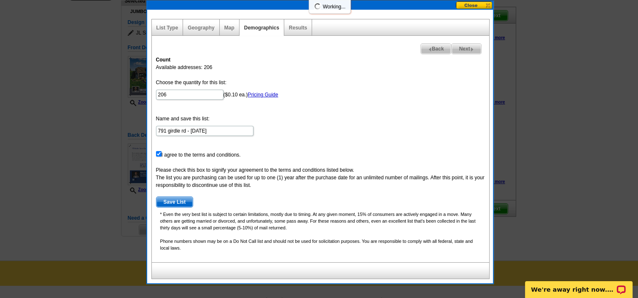
select select
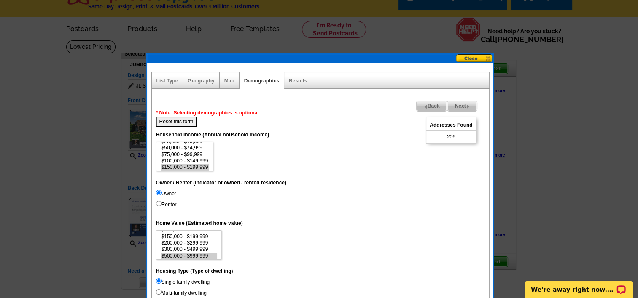
scroll to position [16, 0]
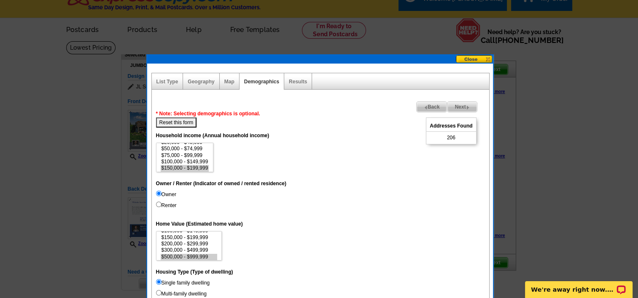
click at [185, 118] on button "Reset this form" at bounding box center [176, 123] width 41 height 10
select select
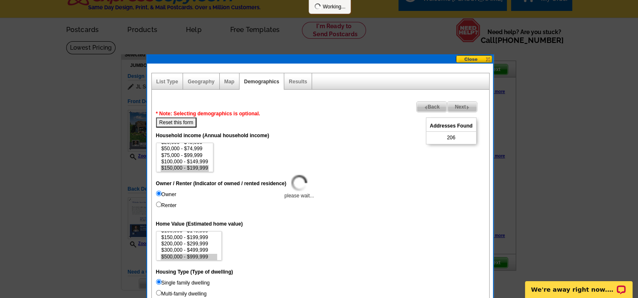
select select
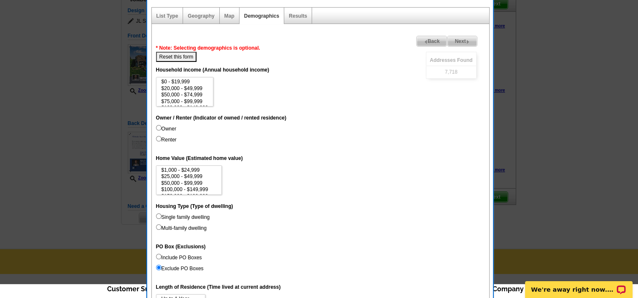
scroll to position [83, 0]
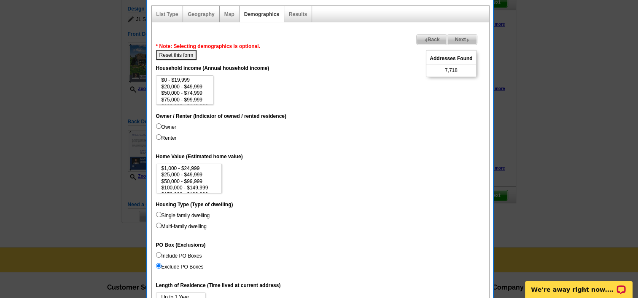
click at [157, 126] on input "Owner" at bounding box center [158, 125] width 5 height 5
radio input "true"
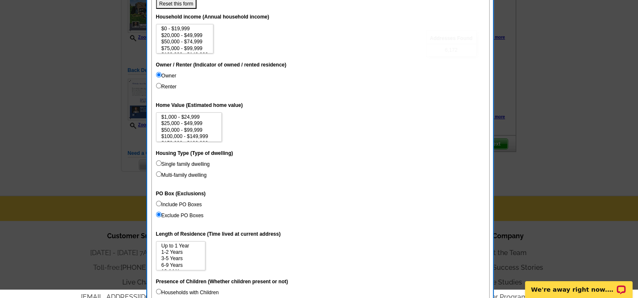
scroll to position [135, 0]
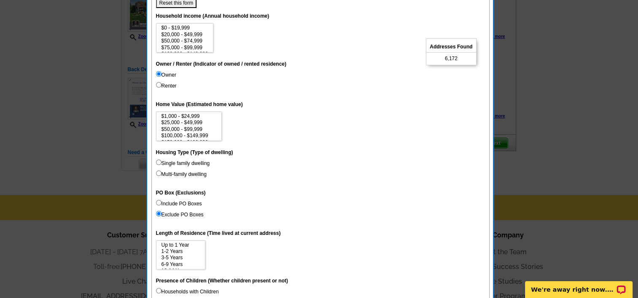
click at [157, 162] on input "Single family dwelling" at bounding box center [158, 162] width 5 height 5
radio input "true"
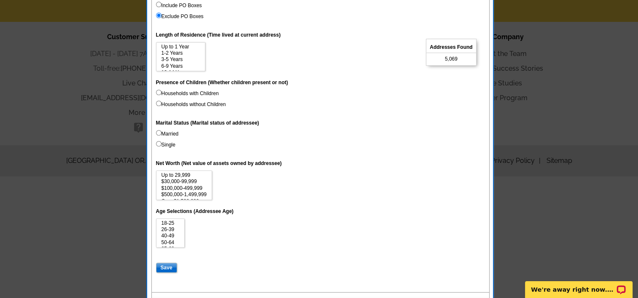
scroll to position [334, 0]
click at [158, 133] on input "Married" at bounding box center [158, 132] width 5 height 5
radio input "true"
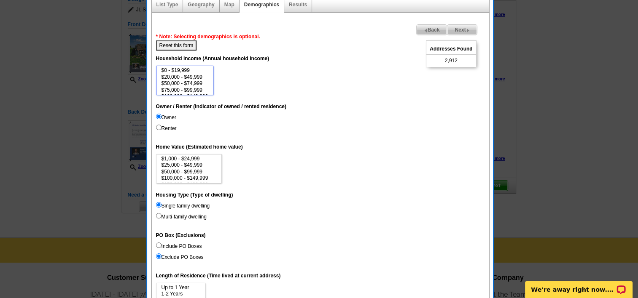
scroll to position [17, 0]
click at [196, 84] on option "$150,000 - $199,999" at bounding box center [185, 86] width 48 height 6
click at [201, 80] on option "$100,000 - $149,999" at bounding box center [185, 80] width 48 height 6
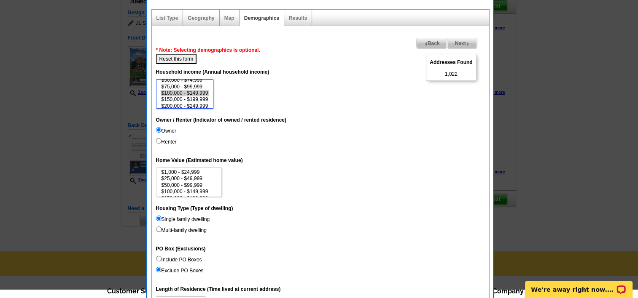
scroll to position [70, 0]
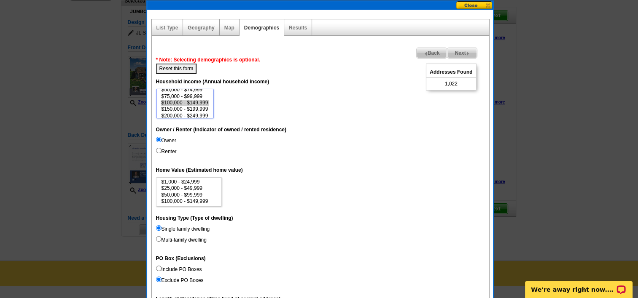
select select "100000-149999"
click at [201, 108] on option "$150,000 - $199,999" at bounding box center [185, 109] width 48 height 6
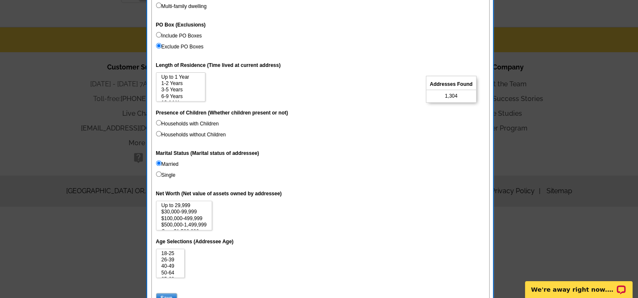
scroll to position [349, 0]
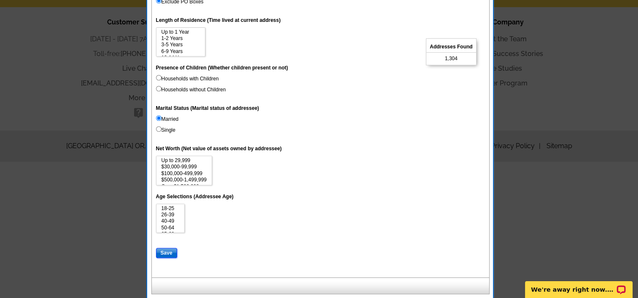
click at [166, 252] on input "Save" at bounding box center [166, 253] width 21 height 10
select select
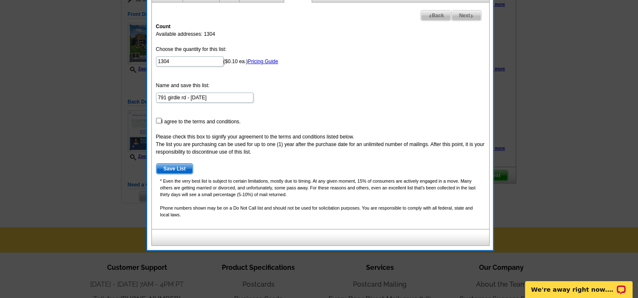
scroll to position [99, 0]
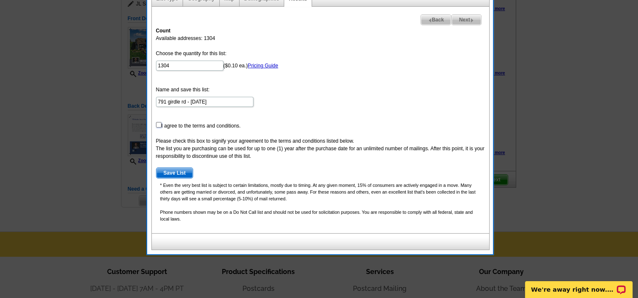
click at [158, 124] on input "checkbox" at bounding box center [158, 124] width 5 height 5
checkbox input "true"
click at [182, 172] on span "Save List" at bounding box center [174, 173] width 37 height 10
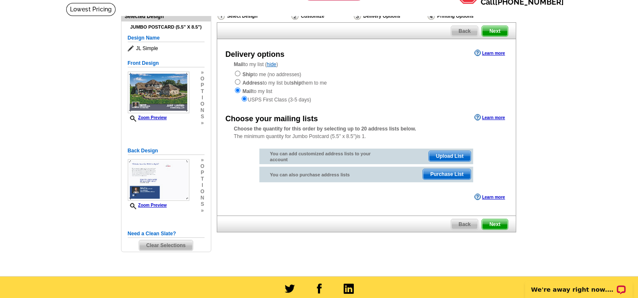
scroll to position [49, 0]
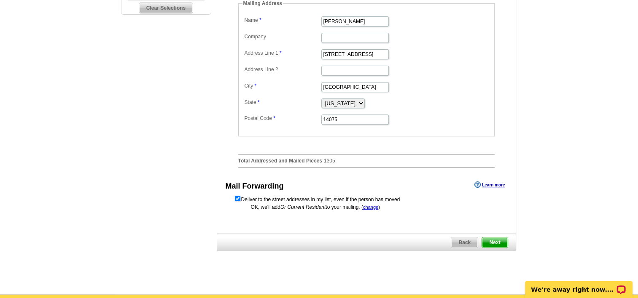
scroll to position [292, 0]
click at [495, 242] on span "Next" at bounding box center [494, 243] width 25 height 10
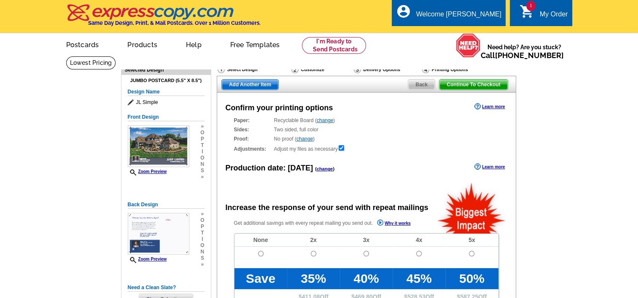
radio input "false"
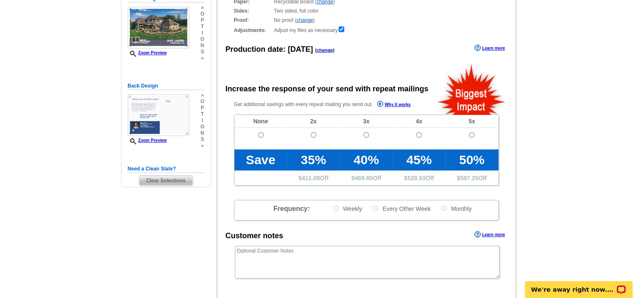
scroll to position [120, 0]
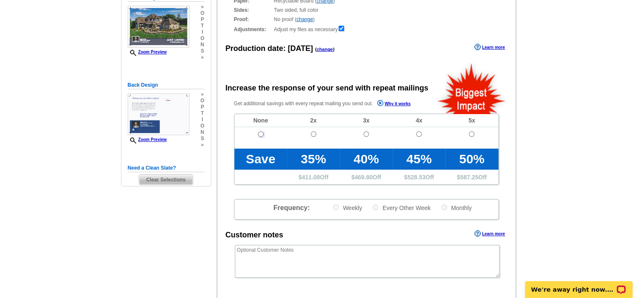
click at [261, 133] on input "radio" at bounding box center [260, 133] width 5 height 5
radio input "true"
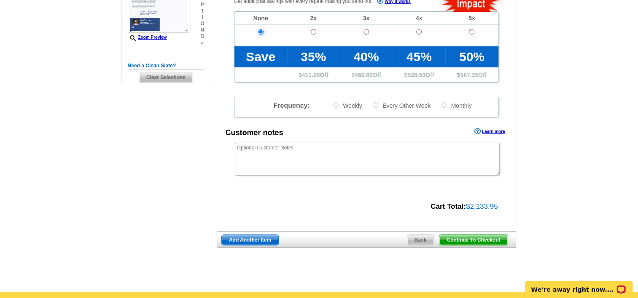
scroll to position [224, 0]
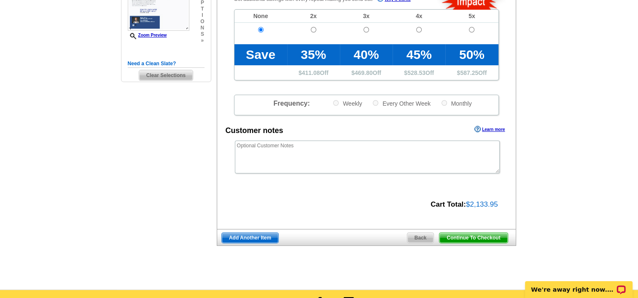
click at [422, 241] on span "Back" at bounding box center [420, 238] width 27 height 10
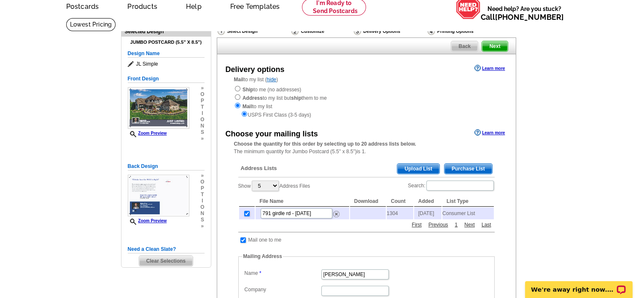
scroll to position [38, 0]
click at [465, 48] on span "Back" at bounding box center [464, 47] width 27 height 10
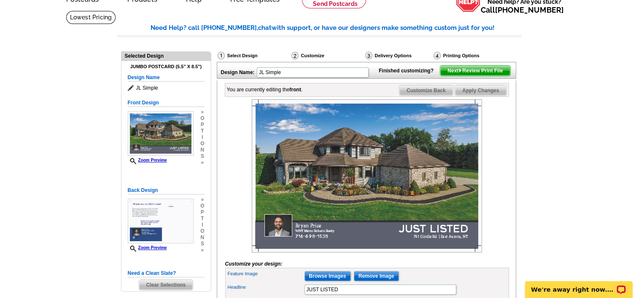
scroll to position [45, 0]
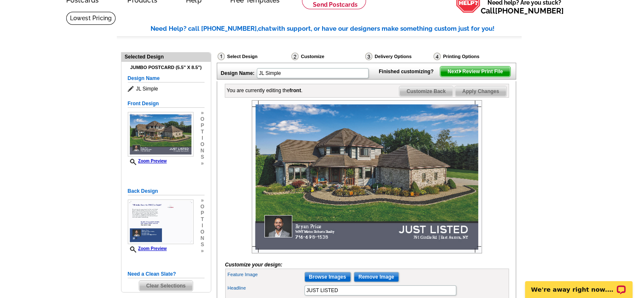
click at [479, 77] on span "Next Review Print File" at bounding box center [475, 72] width 70 height 10
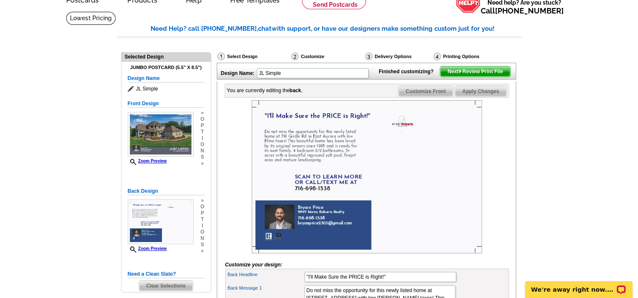
click at [474, 77] on span "Next Review Print File" at bounding box center [475, 72] width 70 height 10
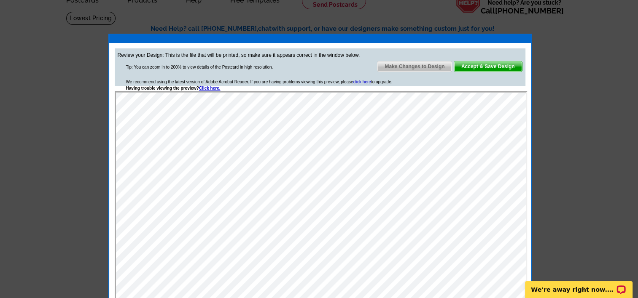
scroll to position [0, 0]
click at [499, 64] on span "Accept & Save Design" at bounding box center [488, 67] width 68 height 10
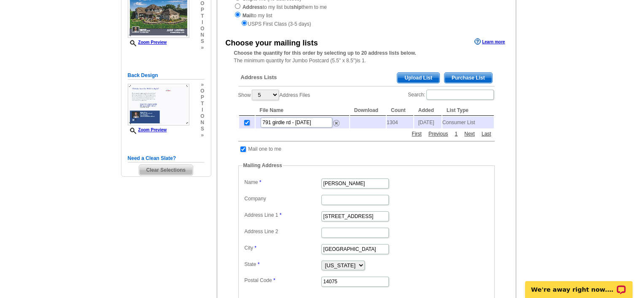
scroll to position [129, 0]
click at [475, 137] on link "Next" at bounding box center [469, 135] width 15 height 8
click at [420, 79] on span "Upload List" at bounding box center [418, 78] width 42 height 10
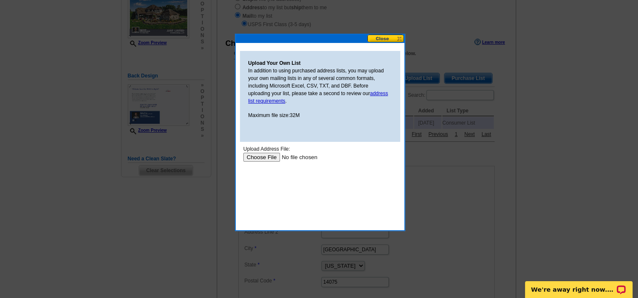
scroll to position [0, 0]
click at [382, 35] on button at bounding box center [385, 39] width 37 height 8
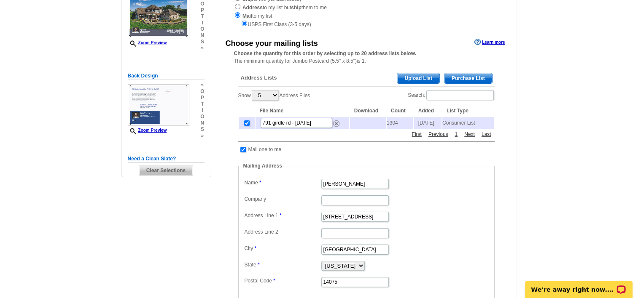
click at [464, 77] on span "Purchase List" at bounding box center [468, 78] width 48 height 10
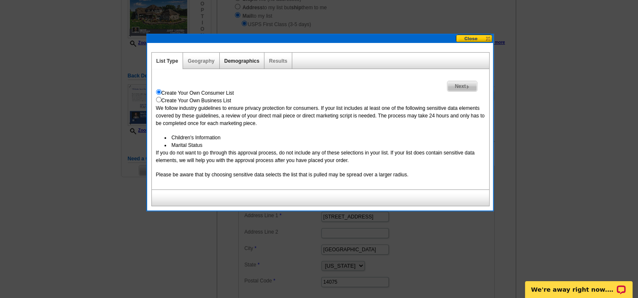
click at [234, 62] on link "Demographics" at bounding box center [241, 61] width 35 height 6
select select
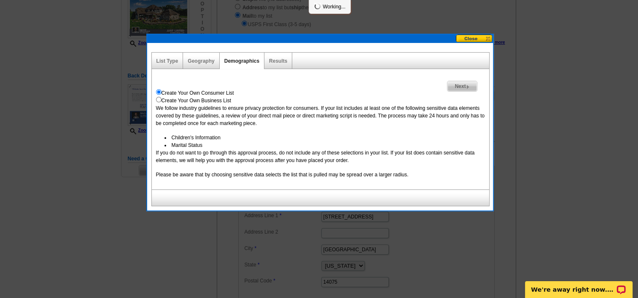
select select
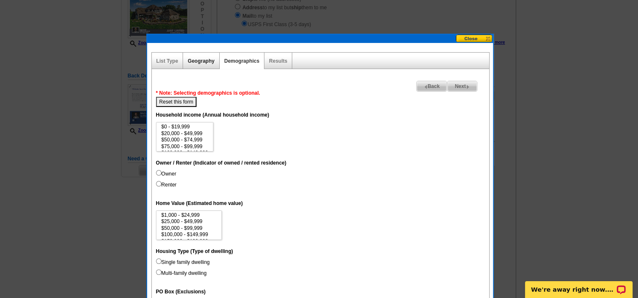
click at [198, 59] on link "Geography" at bounding box center [201, 61] width 27 height 6
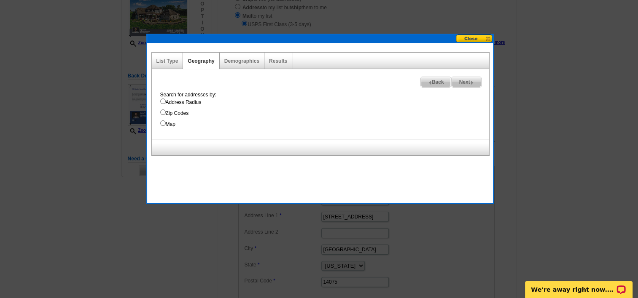
click at [162, 102] on input "Address Radius" at bounding box center [162, 101] width 5 height 5
radio input "true"
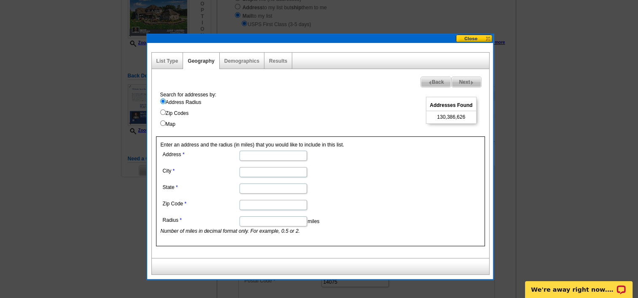
click at [163, 123] on input "Map" at bounding box center [162, 123] width 5 height 5
radio input "true"
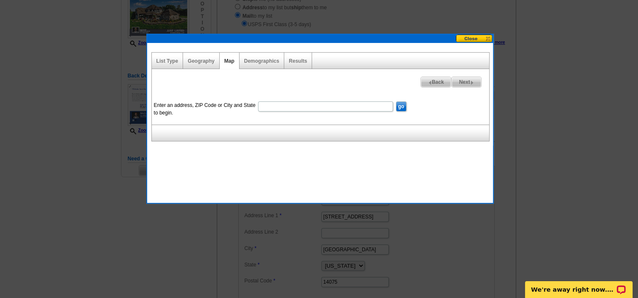
click at [315, 106] on input "Enter an address, ZIP Code or City and State to begin." at bounding box center [325, 107] width 135 height 10
type input "791 girdle rd"
click at [398, 109] on input "go" at bounding box center [401, 107] width 11 height 10
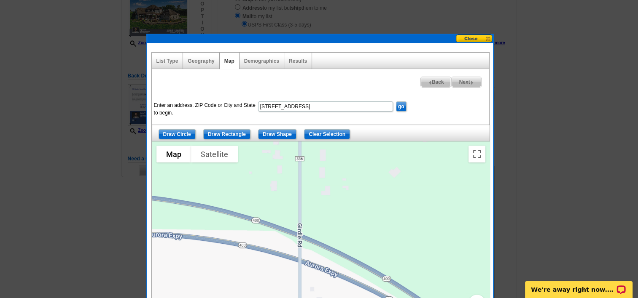
drag, startPoint x: 397, startPoint y: 219, endPoint x: 393, endPoint y: 159, distance: 60.4
click at [393, 159] on div at bounding box center [320, 247] width 337 height 211
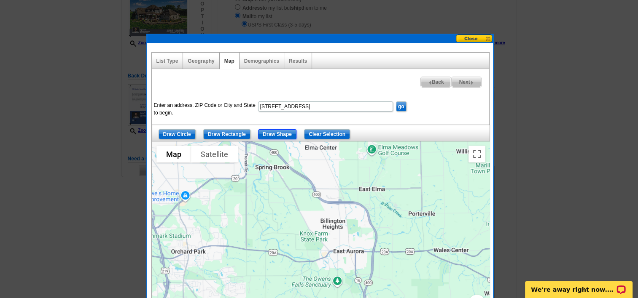
click at [275, 134] on input "Draw Shape" at bounding box center [277, 134] width 38 height 10
click at [374, 179] on div at bounding box center [320, 247] width 337 height 211
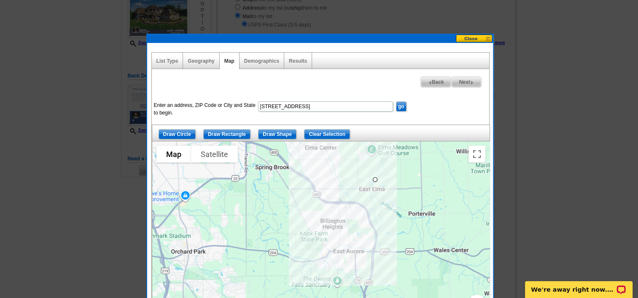
click at [283, 220] on div at bounding box center [320, 247] width 337 height 211
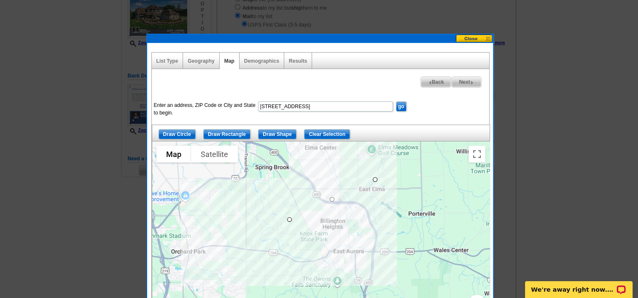
click at [244, 234] on div at bounding box center [320, 247] width 337 height 211
click at [311, 270] on div at bounding box center [320, 247] width 337 height 211
click at [394, 282] on div at bounding box center [320, 247] width 337 height 211
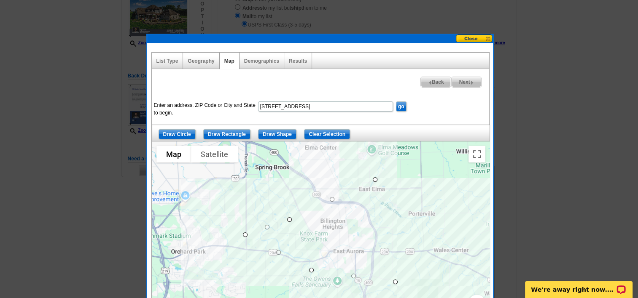
click at [422, 231] on div at bounding box center [320, 247] width 337 height 211
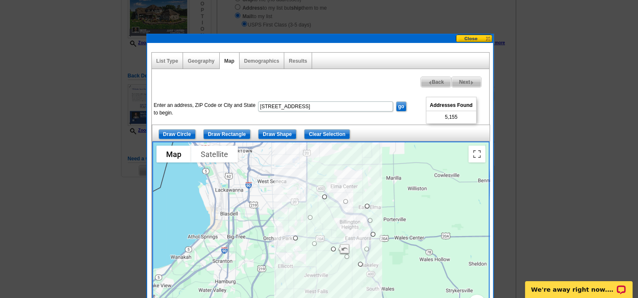
click at [460, 83] on span "Next" at bounding box center [465, 82] width 29 height 10
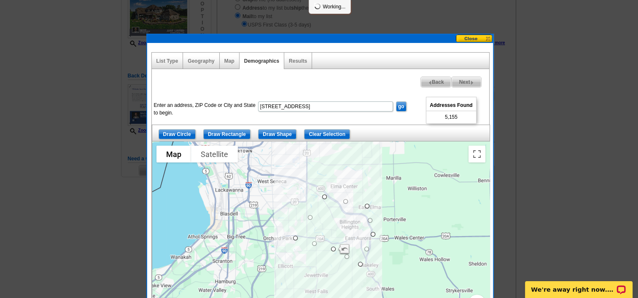
select select
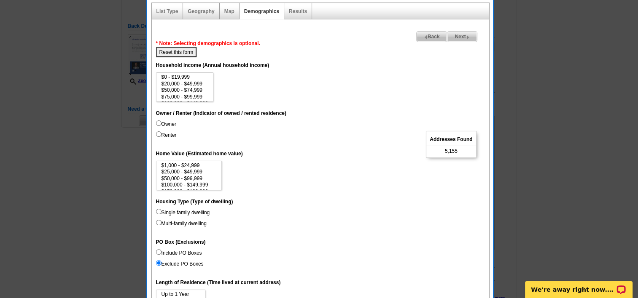
scroll to position [179, 0]
click at [156, 121] on input "Owner" at bounding box center [158, 123] width 5 height 5
radio input "true"
click at [163, 177] on option "$300,000 - $499,999" at bounding box center [189, 177] width 57 height 6
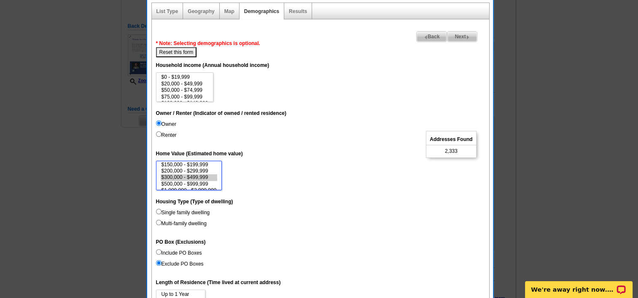
click at [205, 188] on option "$1,000,000 - $2,999,999" at bounding box center [189, 191] width 57 height 6
select select "300000-499999"
click at [159, 211] on input "Single family dwelling" at bounding box center [158, 211] width 5 height 5
radio input "true"
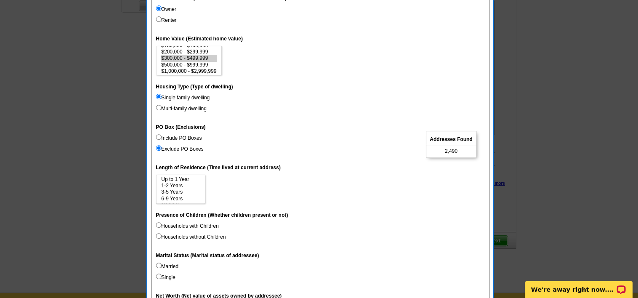
scroll to position [13, 0]
select select "3-5"
click at [196, 196] on option "15 Years or more" at bounding box center [181, 199] width 40 height 6
click at [319, 238] on dd "Households with Children Households without Children" at bounding box center [320, 234] width 329 height 22
click at [203, 229] on label "Households with Children" at bounding box center [187, 227] width 63 height 8
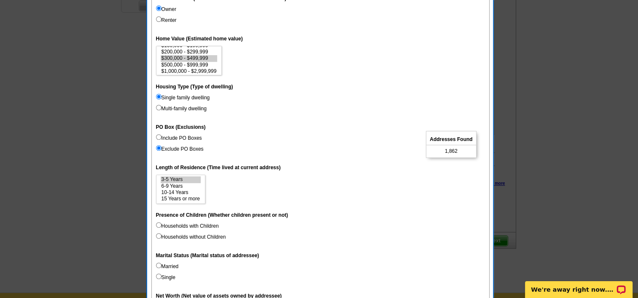
click at [161, 228] on input "Households with Children" at bounding box center [158, 225] width 5 height 5
radio input "true"
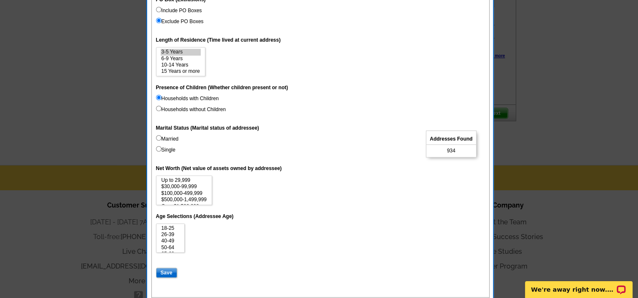
scroll to position [424, 0]
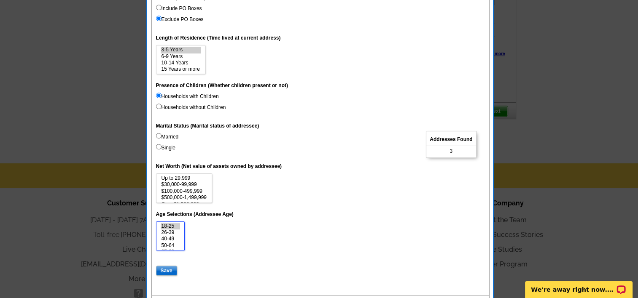
select select "18-25"
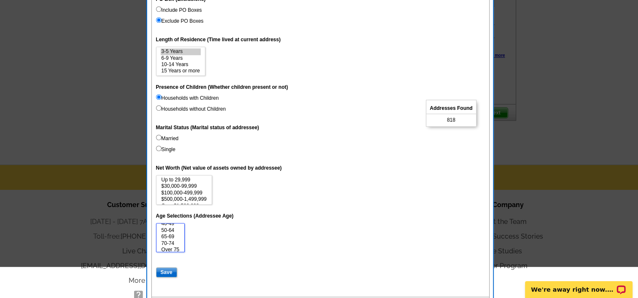
scroll to position [468, 0]
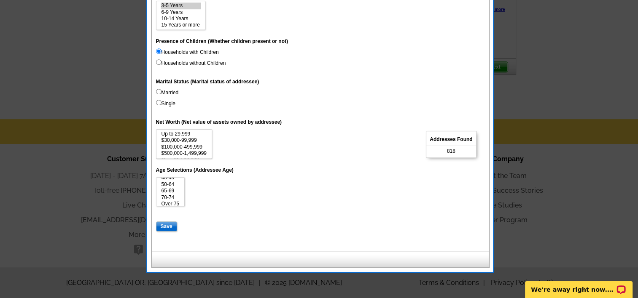
click at [166, 229] on input "Save" at bounding box center [166, 227] width 21 height 10
select select
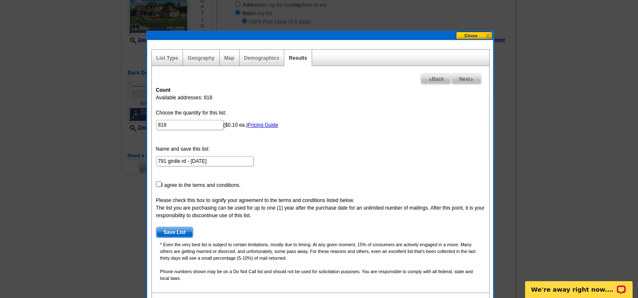
scroll to position [131, 0]
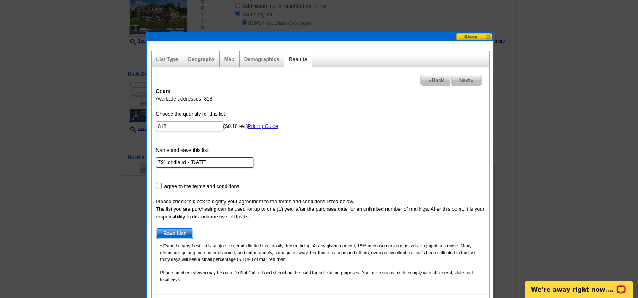
click at [187, 160] on input "791 girdle rd - Sep 29" at bounding box center [204, 163] width 97 height 10
type input "791 girdle- [DATE]"
click at [156, 183] on input "checkbox" at bounding box center [158, 185] width 5 height 5
checkbox input "true"
click at [182, 236] on span "Save List" at bounding box center [174, 234] width 37 height 10
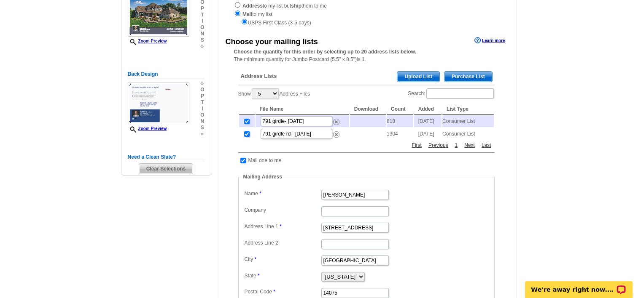
click at [245, 137] on input "checkbox" at bounding box center [246, 133] width 5 height 5
checkbox input "false"
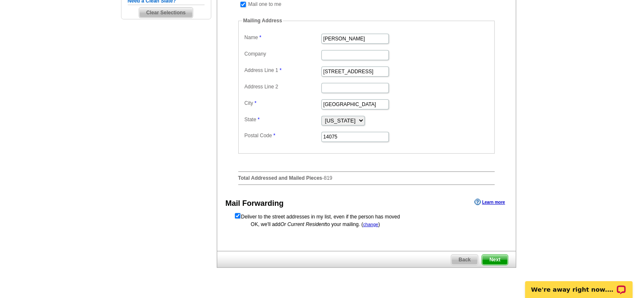
scroll to position [287, 0]
click at [495, 261] on span "Next" at bounding box center [494, 260] width 25 height 10
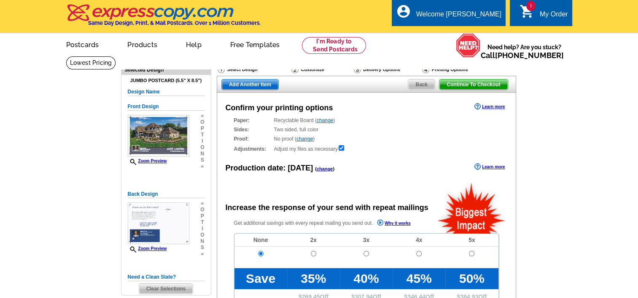
radio input "false"
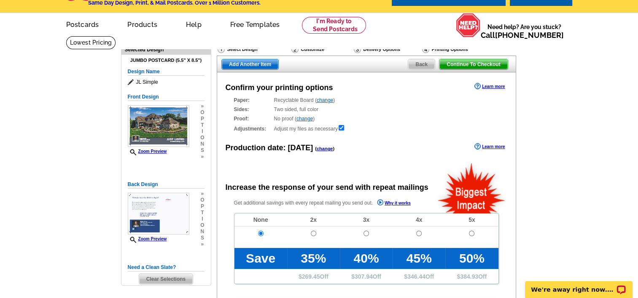
scroll to position [17, 0]
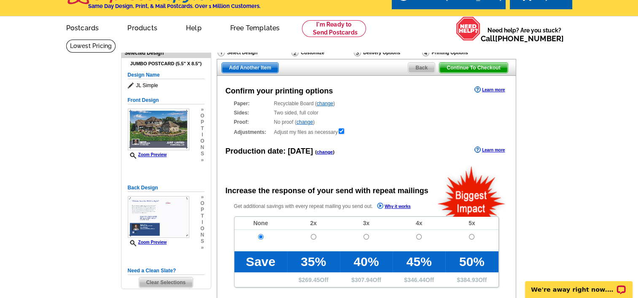
click at [317, 152] on link "change" at bounding box center [324, 152] width 16 height 5
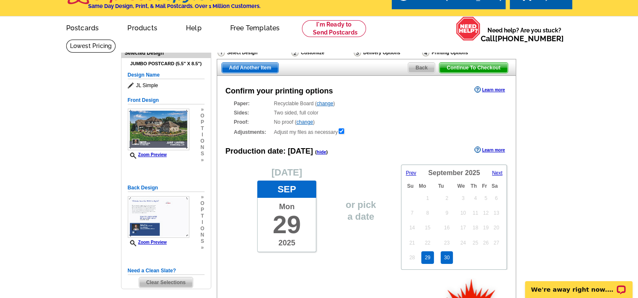
click at [442, 257] on link "30" at bounding box center [446, 258] width 12 height 13
click at [329, 105] on link "change" at bounding box center [324, 104] width 16 height 6
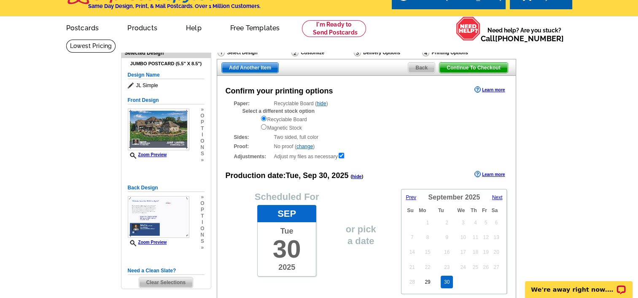
click at [329, 105] on div "Paper: Recyclable Board ( hide ) Select a different stock option Recyclable Boa…" at bounding box center [366, 116] width 265 height 32
click at [322, 102] on link "hide" at bounding box center [321, 104] width 10 height 6
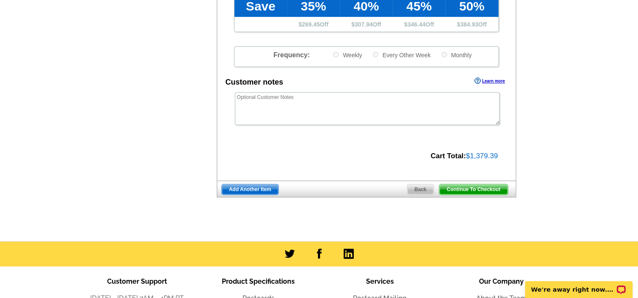
scroll to position [387, 0]
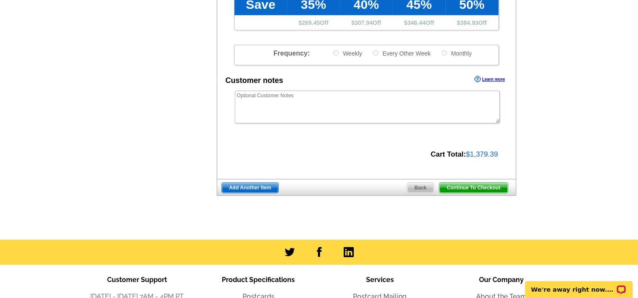
click at [473, 187] on span "Continue To Checkout" at bounding box center [473, 188] width 68 height 10
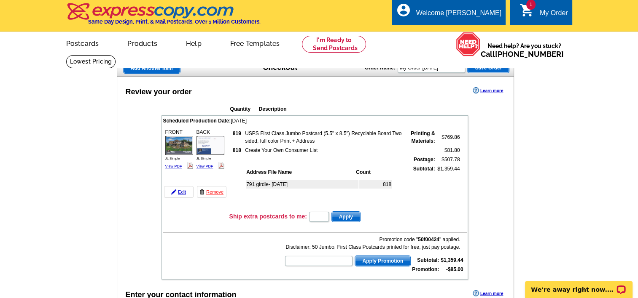
scroll to position [1, 0]
